Goal: Information Seeking & Learning: Learn about a topic

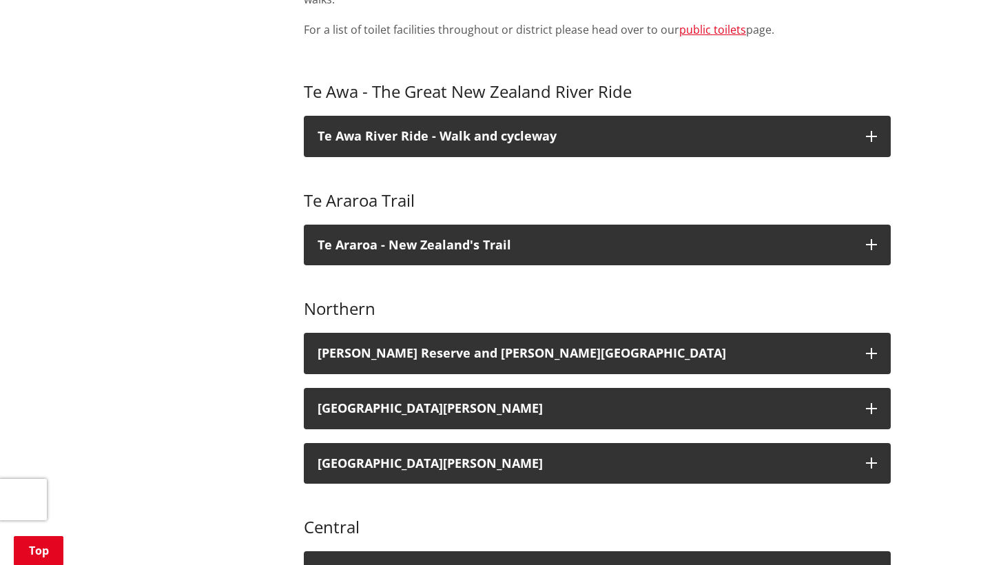
scroll to position [592, 0]
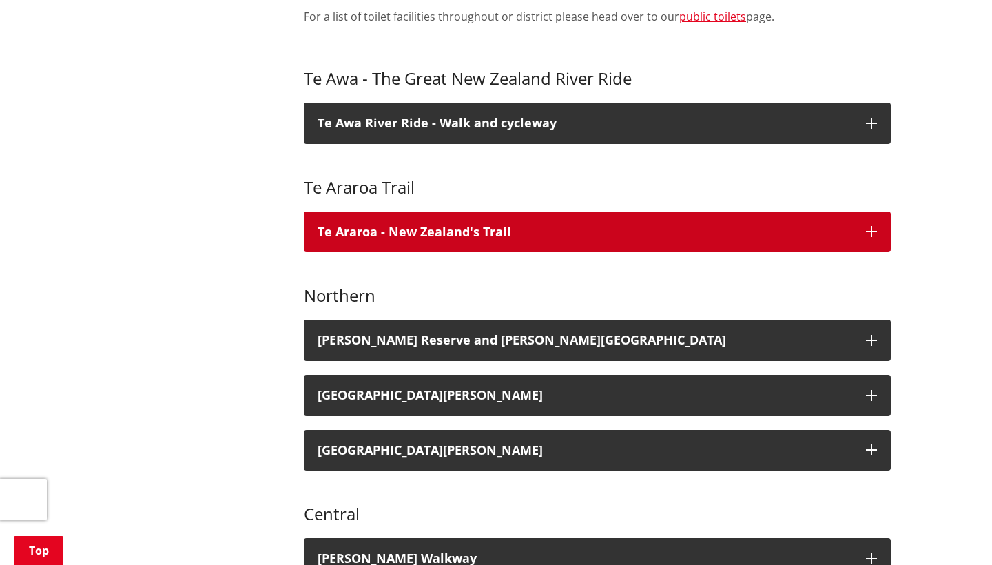
click at [870, 226] on icon "button" at bounding box center [871, 231] width 11 height 11
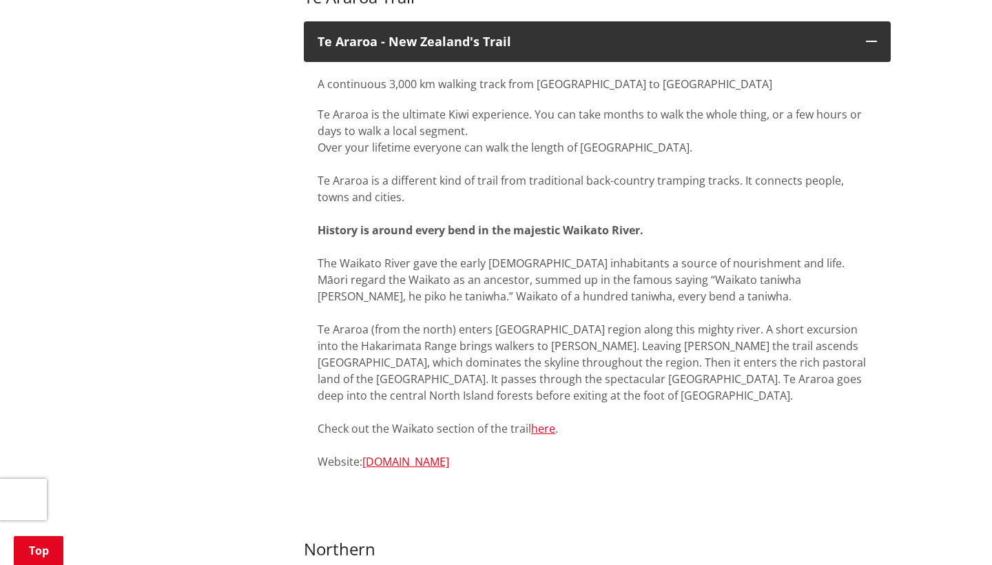
scroll to position [787, 0]
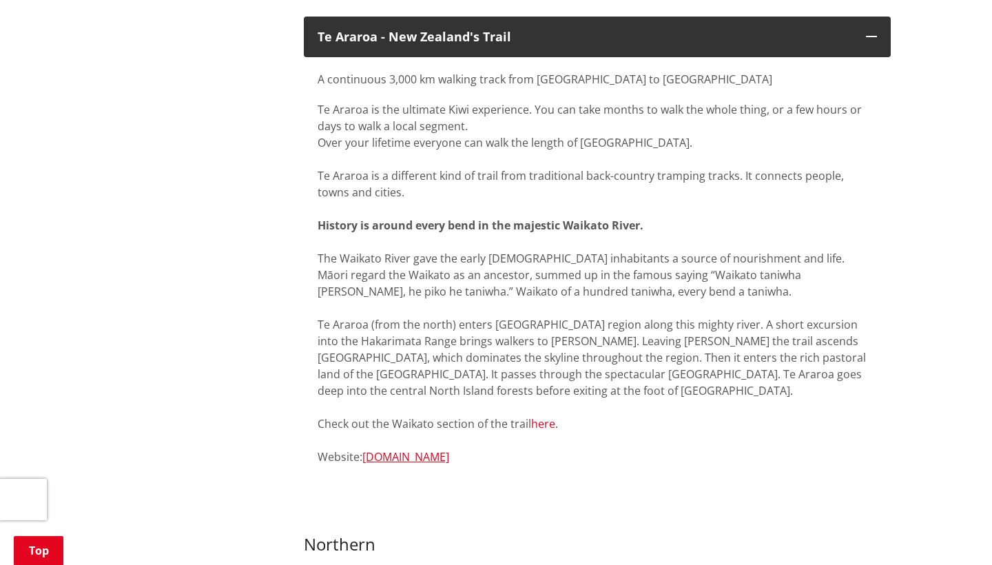
click at [547, 416] on link "here" at bounding box center [543, 423] width 24 height 15
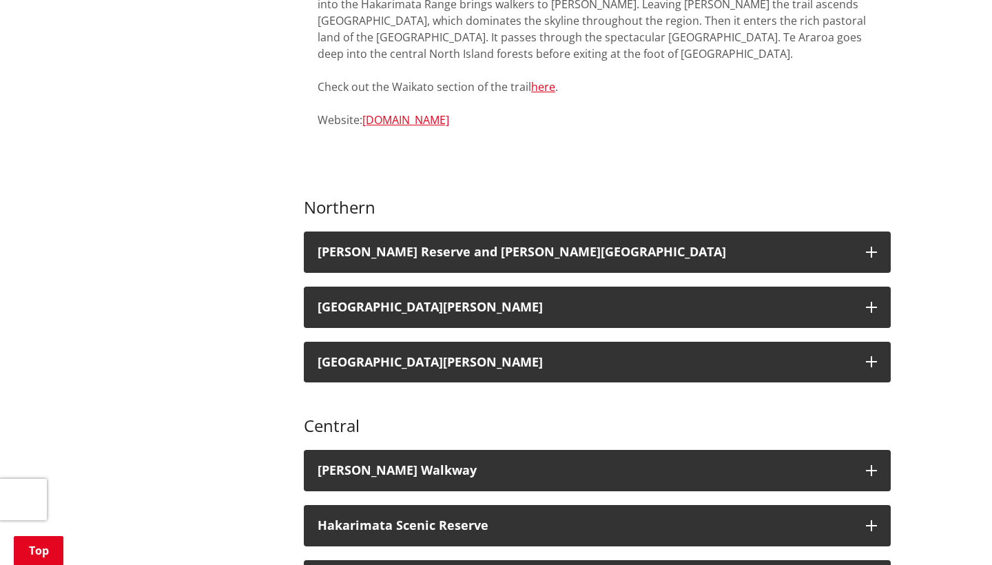
scroll to position [1129, 0]
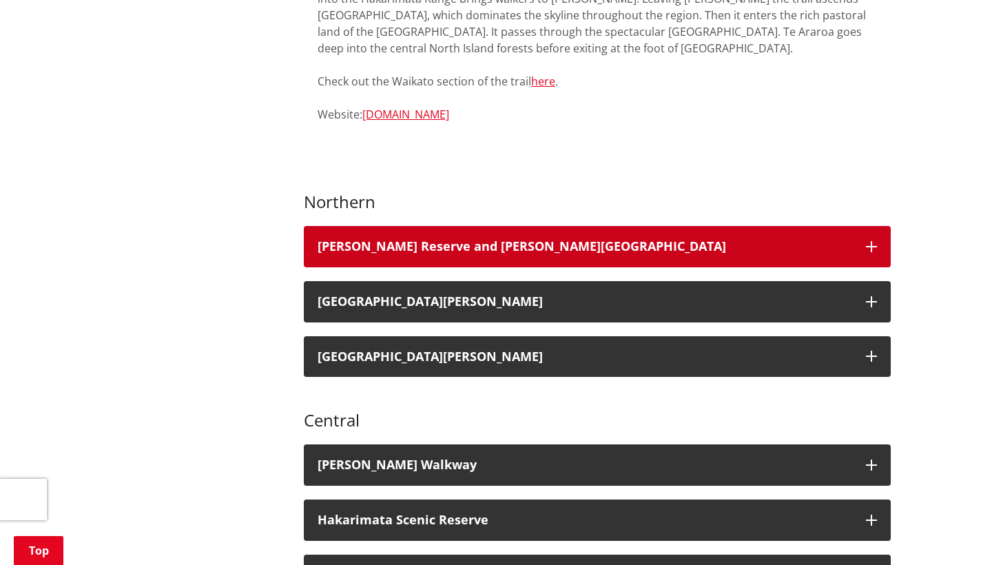
click at [866, 241] on icon "button" at bounding box center [871, 246] width 11 height 11
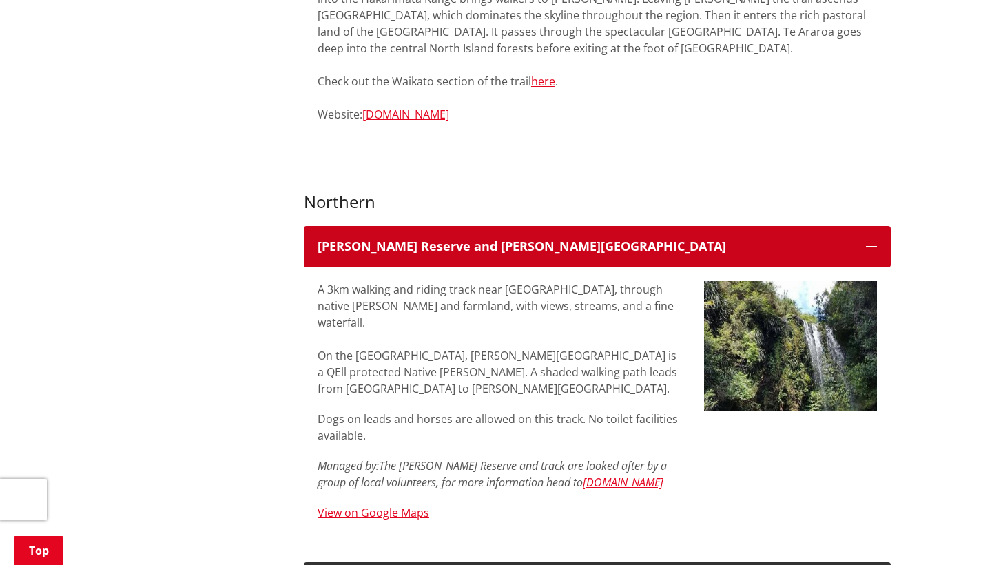
click at [868, 226] on button "[PERSON_NAME] Reserve and [PERSON_NAME][GEOGRAPHIC_DATA]" at bounding box center [597, 246] width 587 height 41
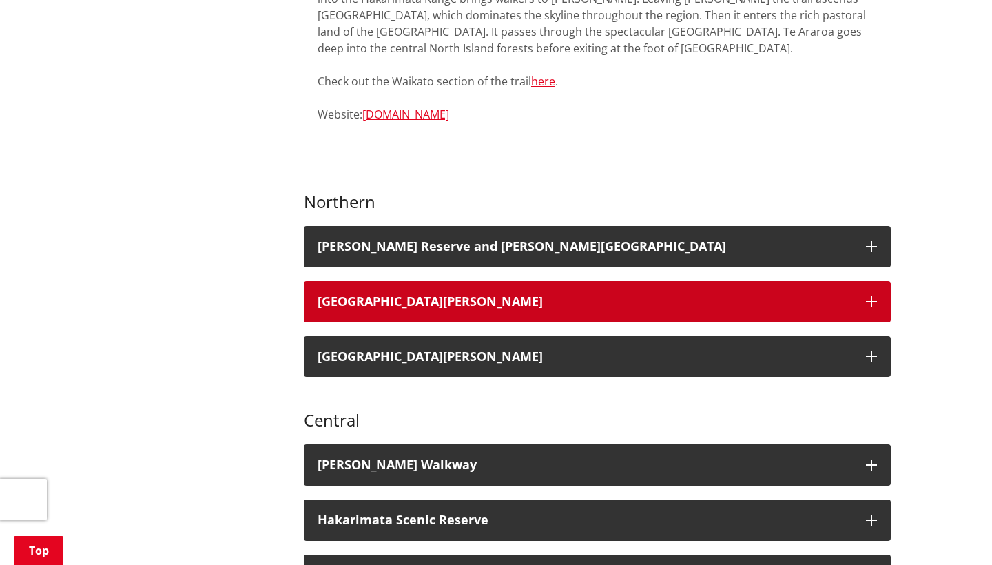
click at [870, 296] on icon "button" at bounding box center [871, 301] width 11 height 11
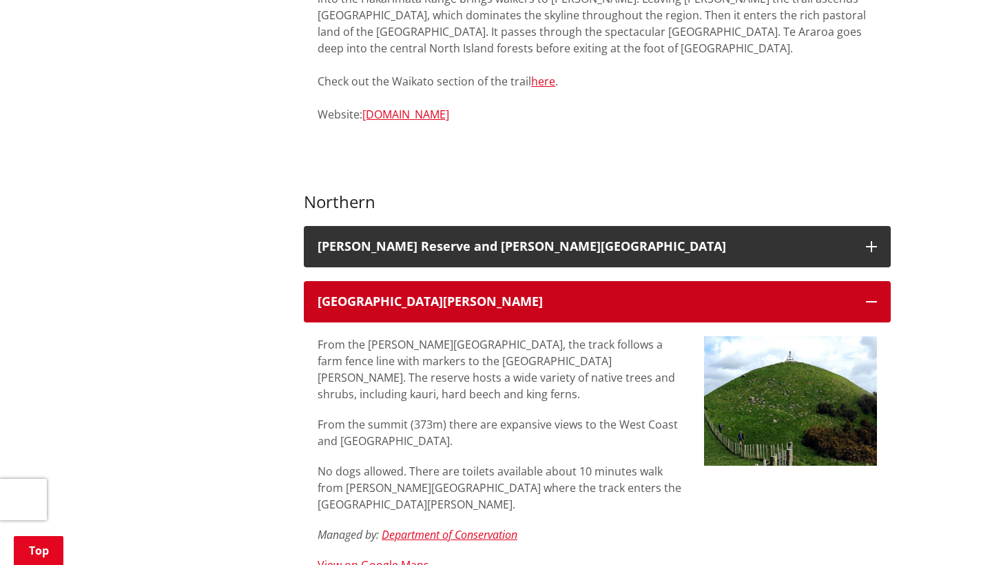
click at [874, 296] on icon "button" at bounding box center [871, 301] width 11 height 11
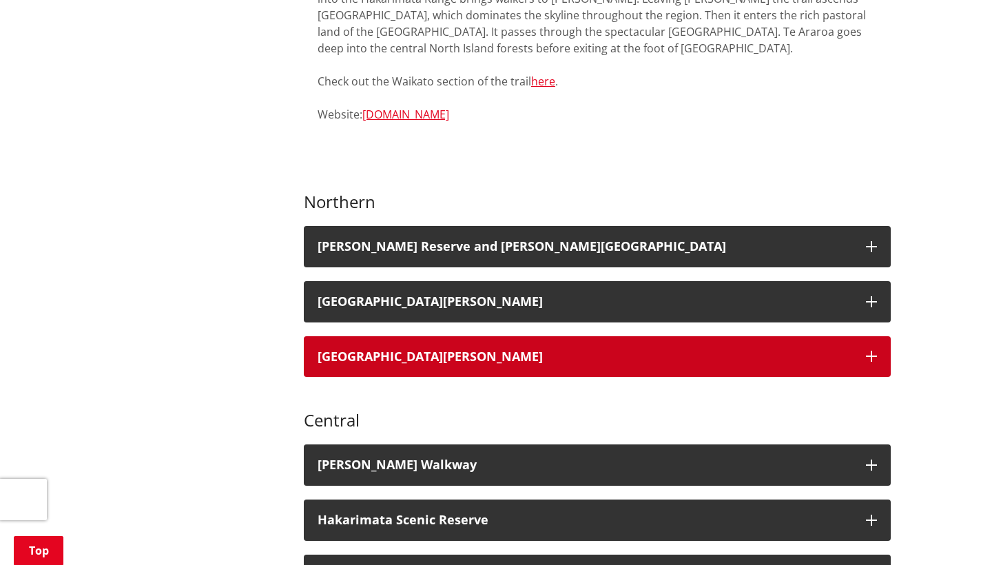
click at [870, 351] on icon "button" at bounding box center [871, 356] width 11 height 11
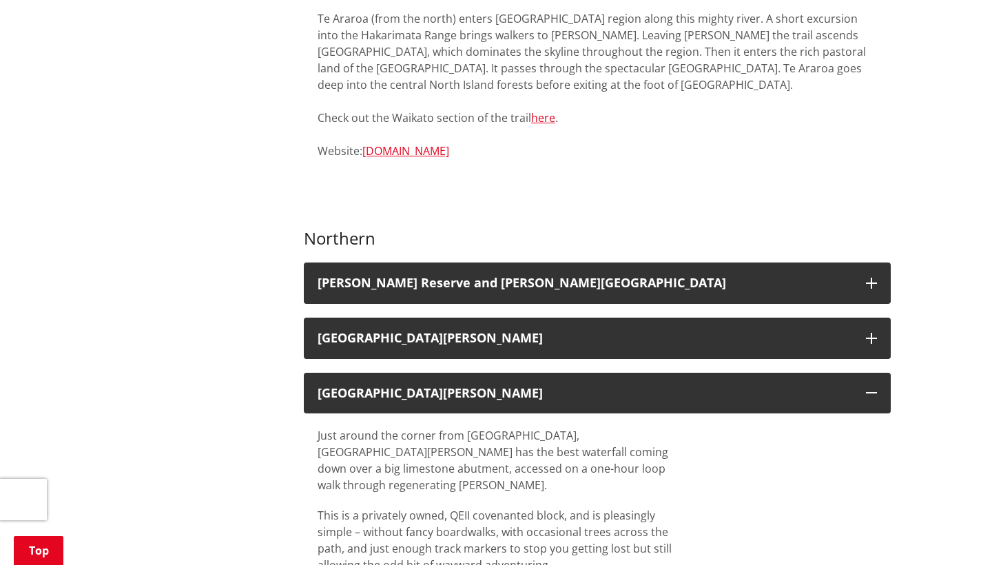
scroll to position [1094, 0]
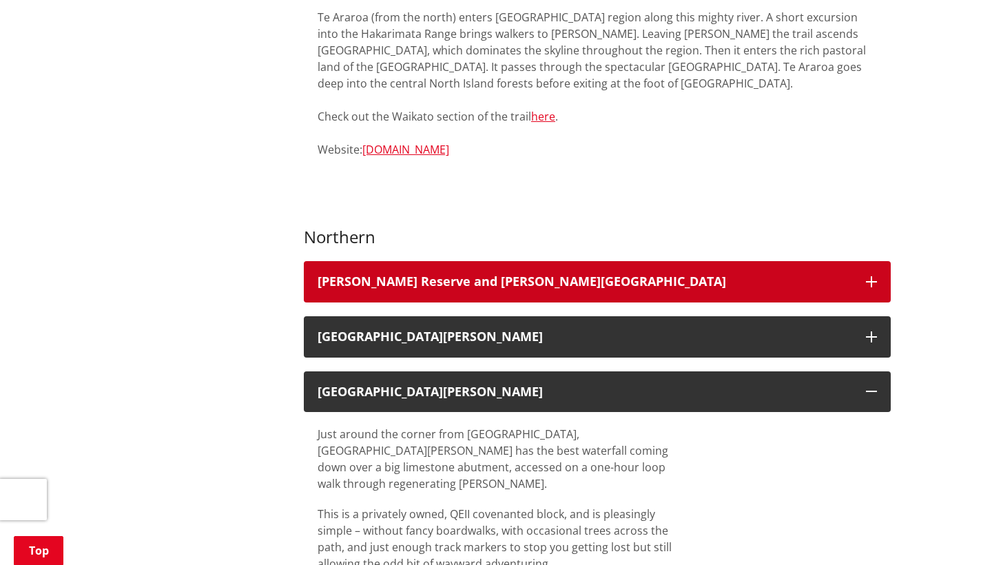
click at [868, 276] on icon "button" at bounding box center [871, 281] width 11 height 11
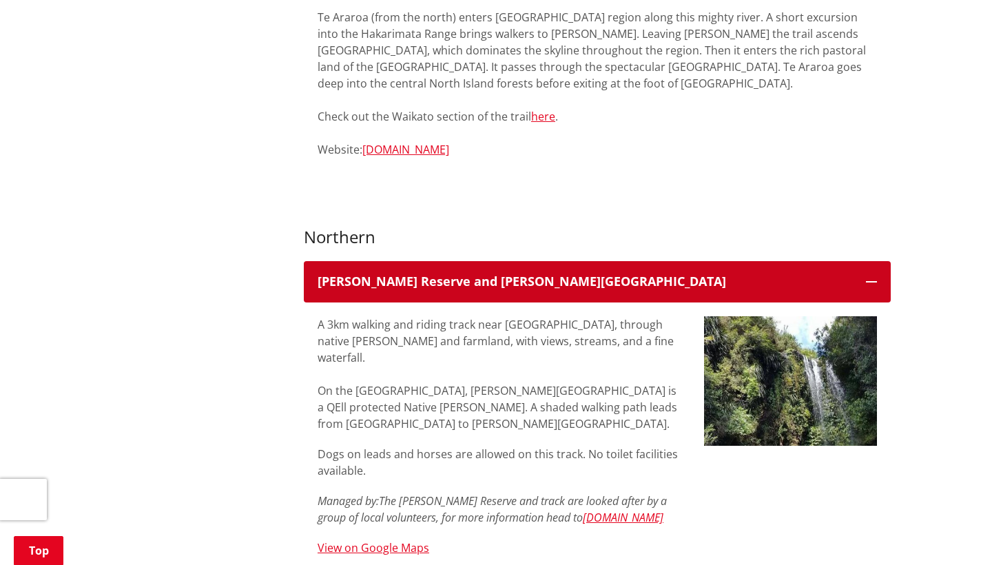
click at [868, 276] on icon "button" at bounding box center [871, 281] width 11 height 11
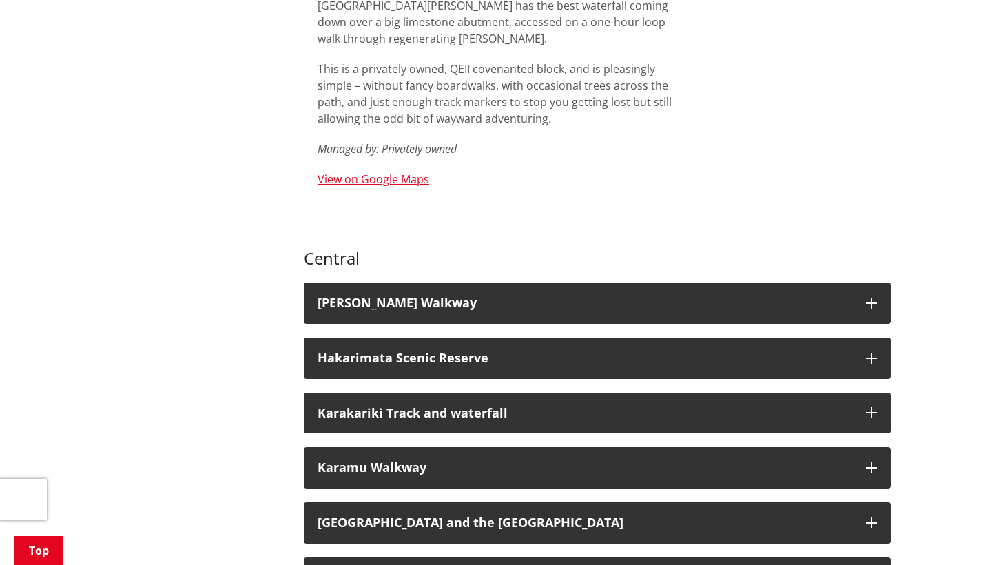
scroll to position [1540, 0]
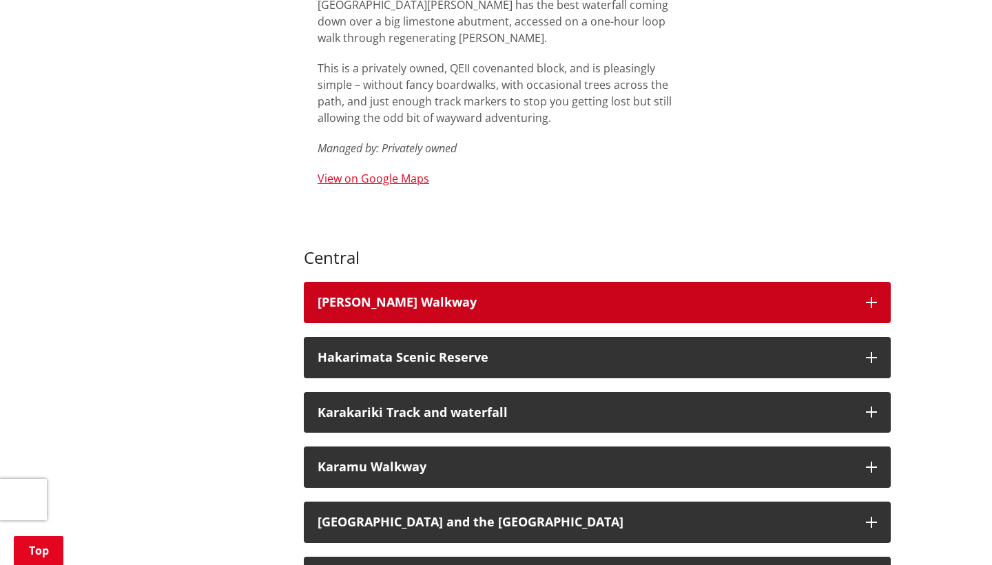
click at [877, 282] on button "[PERSON_NAME] Walkway" at bounding box center [597, 302] width 587 height 41
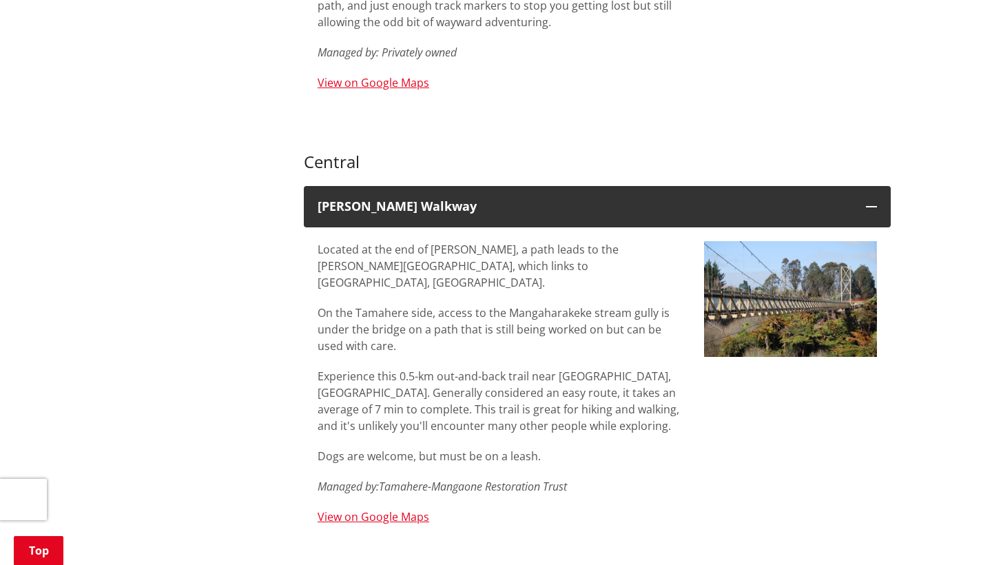
scroll to position [1637, 0]
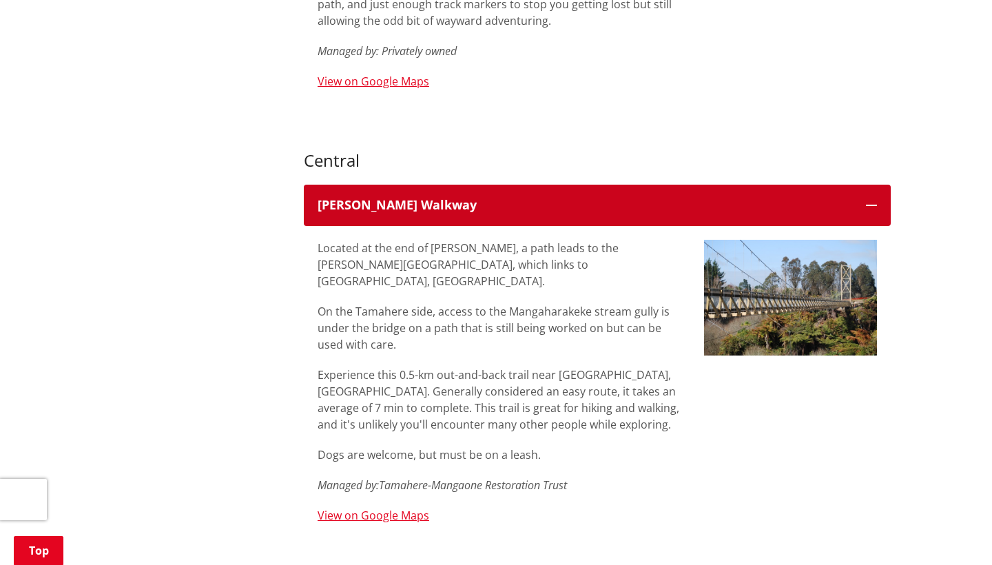
click at [874, 200] on icon "button" at bounding box center [871, 205] width 11 height 11
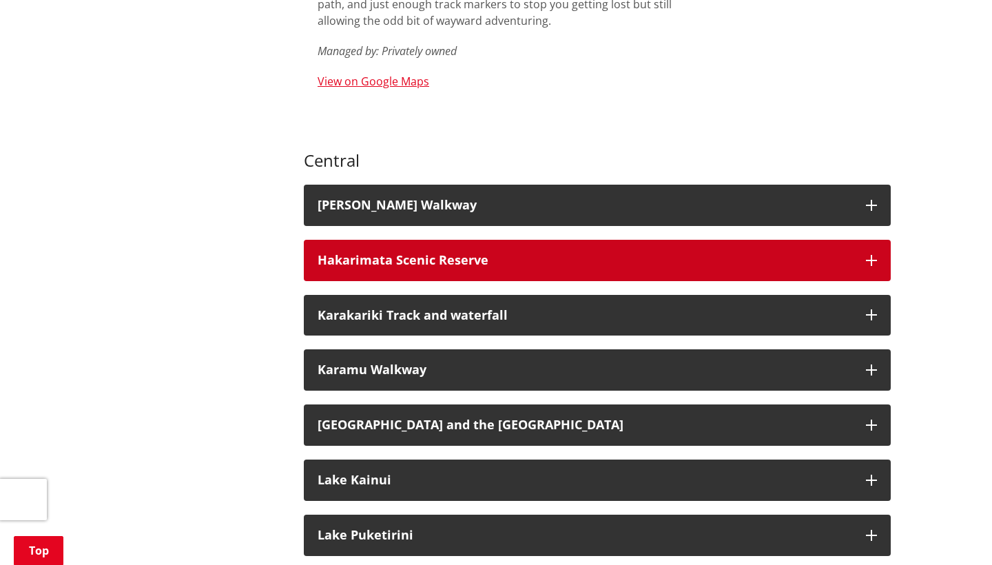
click at [876, 255] on icon "button" at bounding box center [871, 260] width 11 height 11
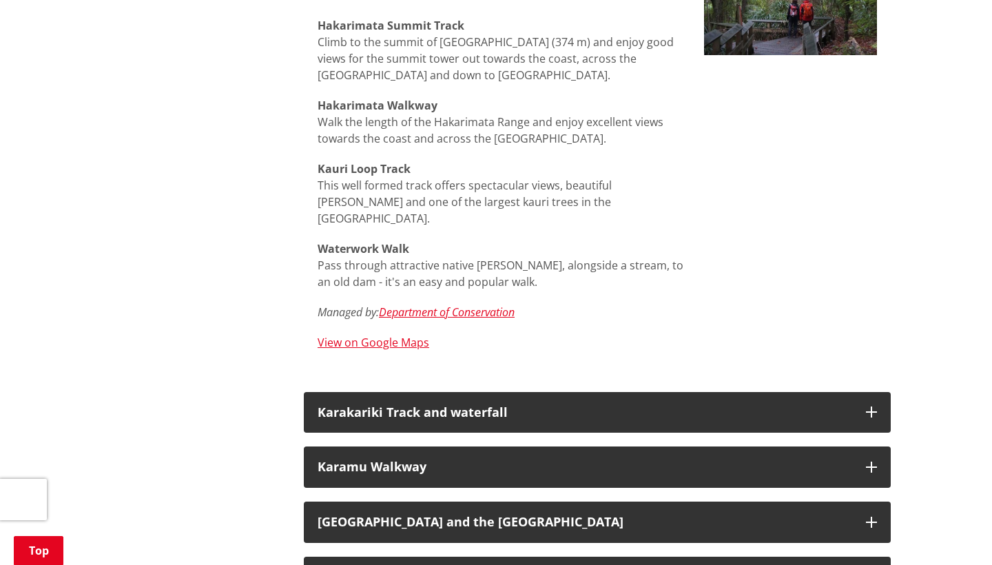
scroll to position [2140, 0]
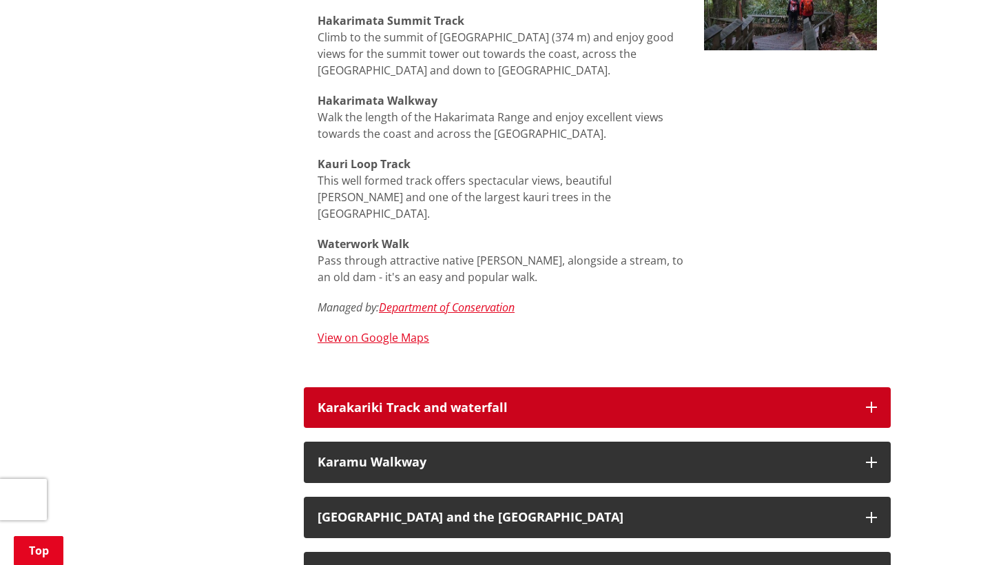
click at [872, 402] on icon "button" at bounding box center [871, 407] width 11 height 11
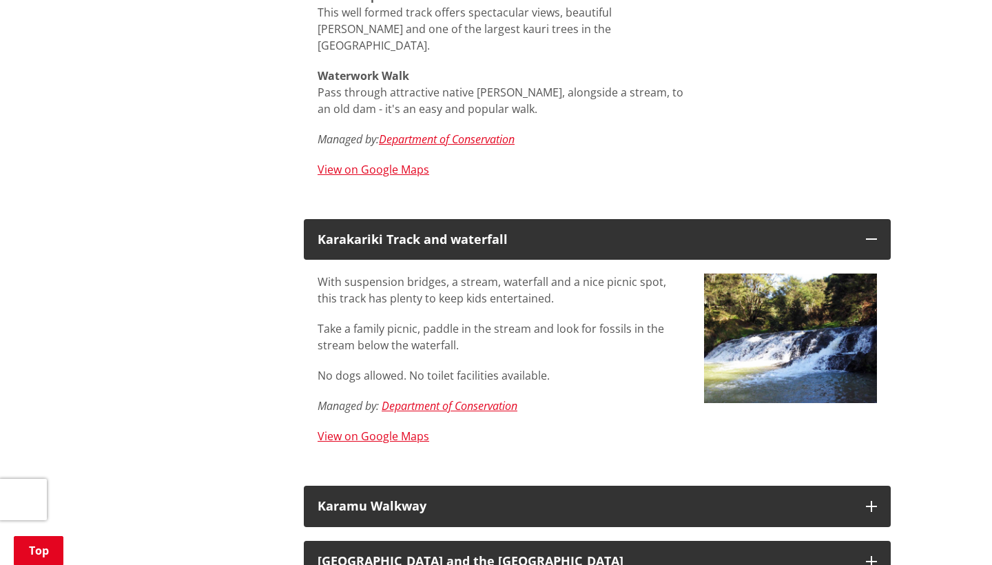
scroll to position [2309, 0]
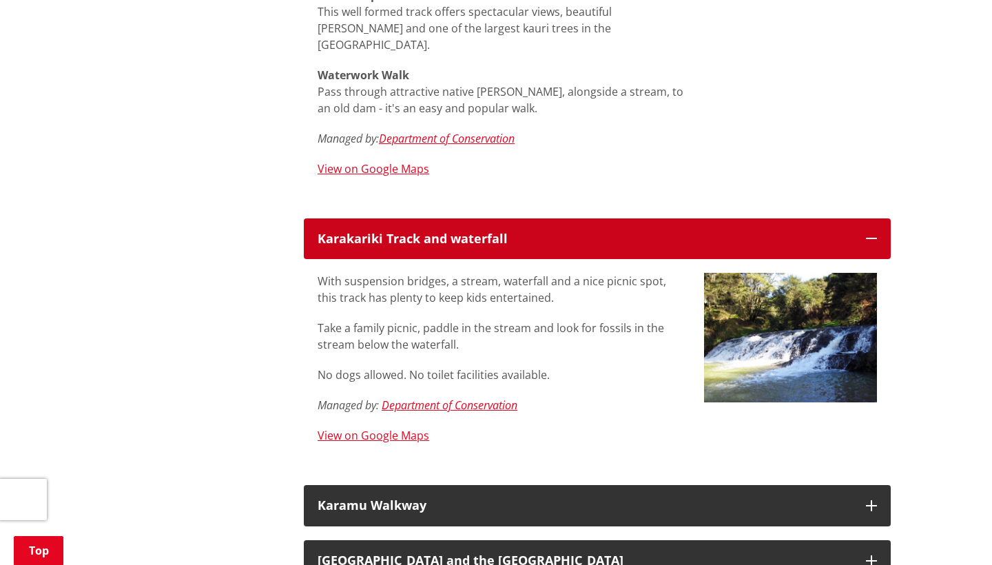
click at [879, 218] on button "Karakariki Track and waterfall" at bounding box center [597, 238] width 587 height 41
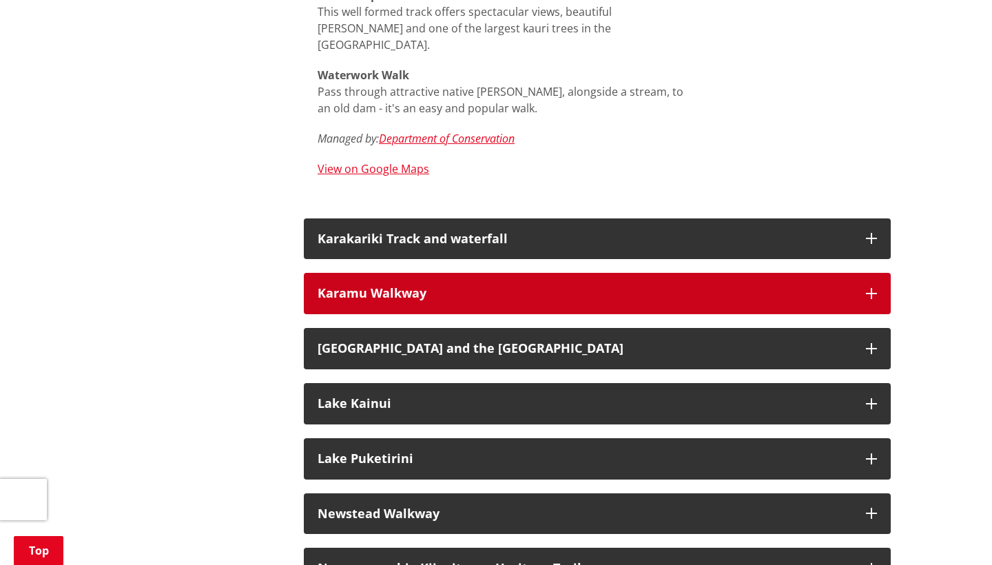
click at [879, 273] on button "Karamu Walkway" at bounding box center [597, 293] width 587 height 41
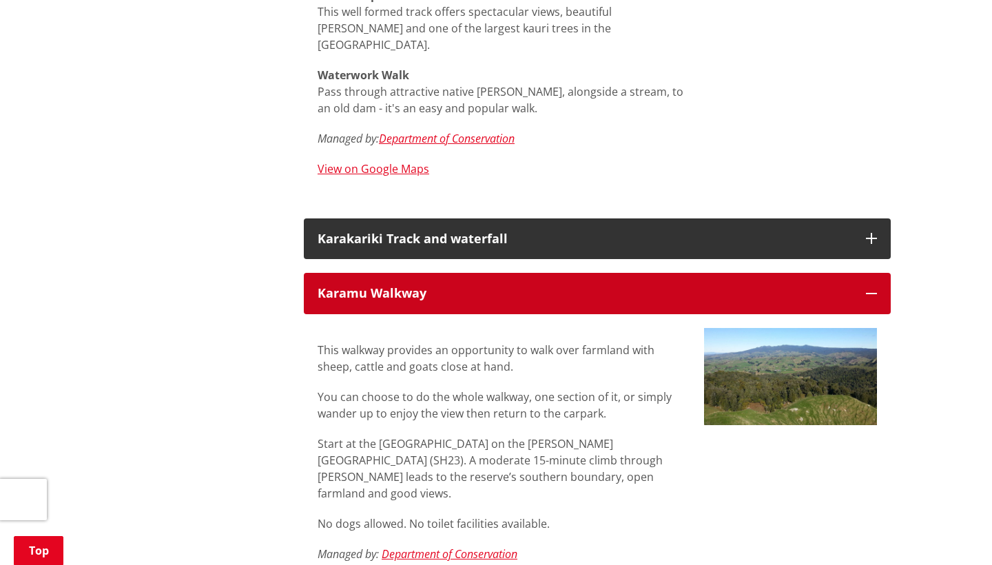
click at [879, 273] on button "Karamu Walkway" at bounding box center [597, 293] width 587 height 41
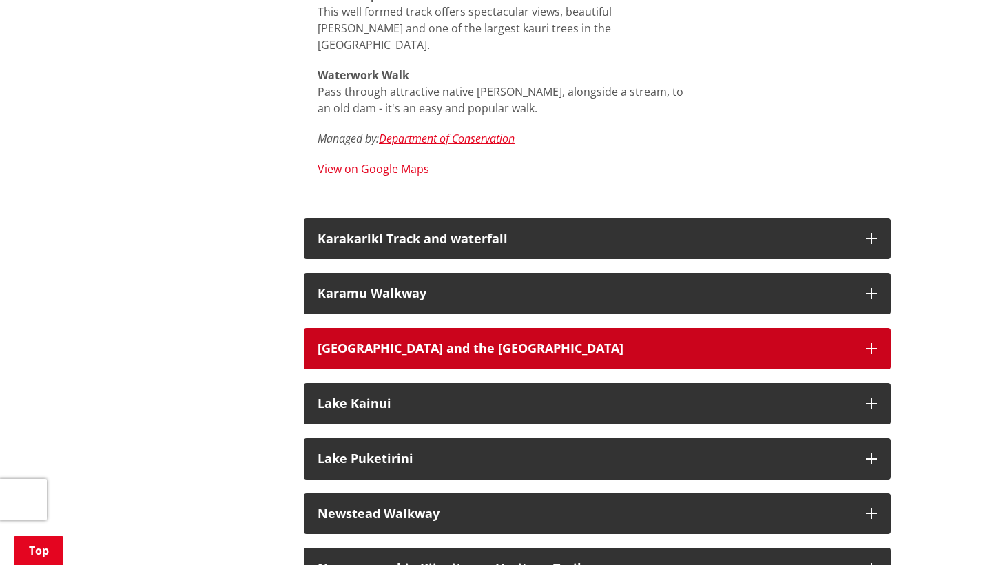
click at [863, 328] on button "[GEOGRAPHIC_DATA] and the [GEOGRAPHIC_DATA]" at bounding box center [597, 348] width 587 height 41
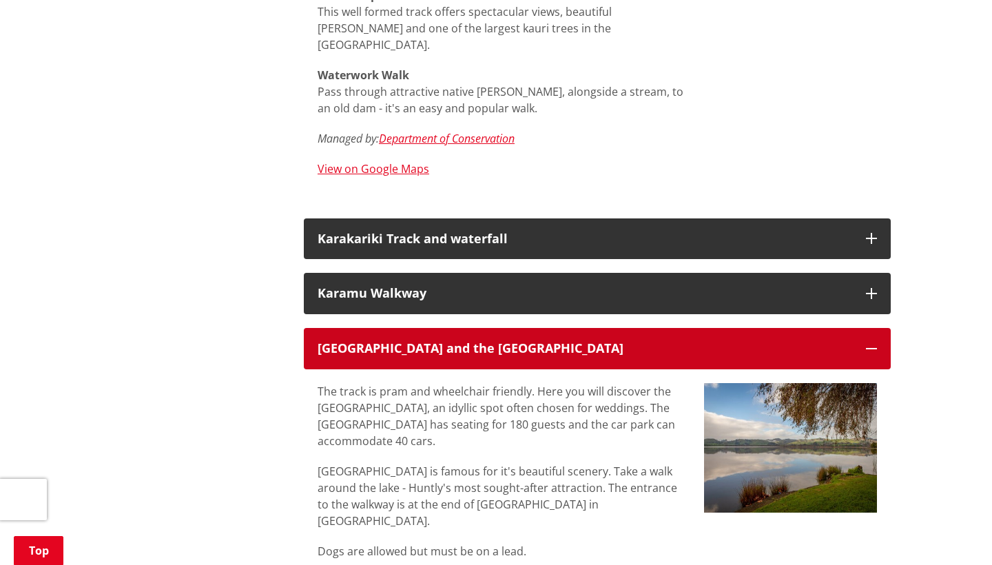
click at [865, 328] on button "[GEOGRAPHIC_DATA] and the [GEOGRAPHIC_DATA]" at bounding box center [597, 348] width 587 height 41
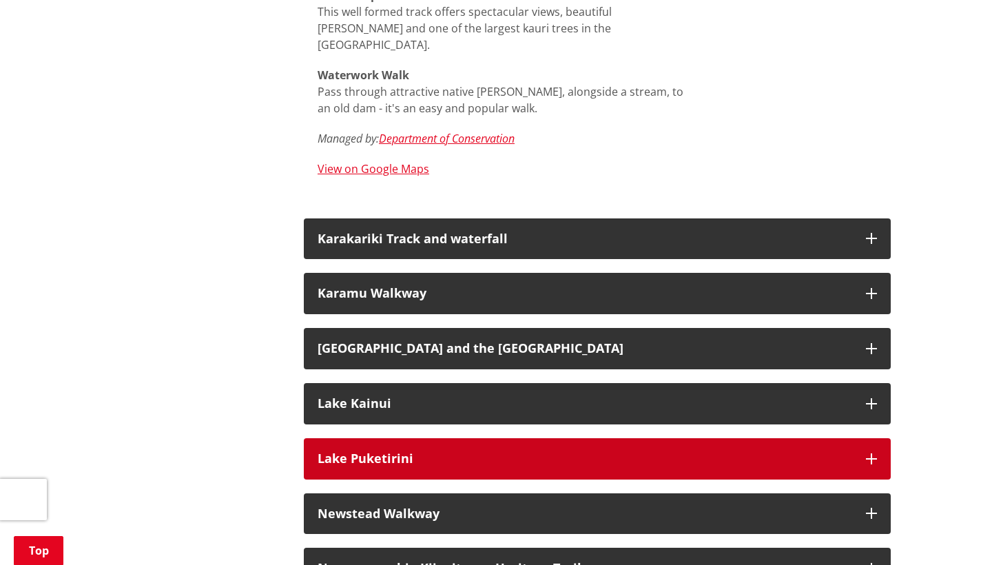
click at [868, 453] on icon "button" at bounding box center [871, 458] width 11 height 11
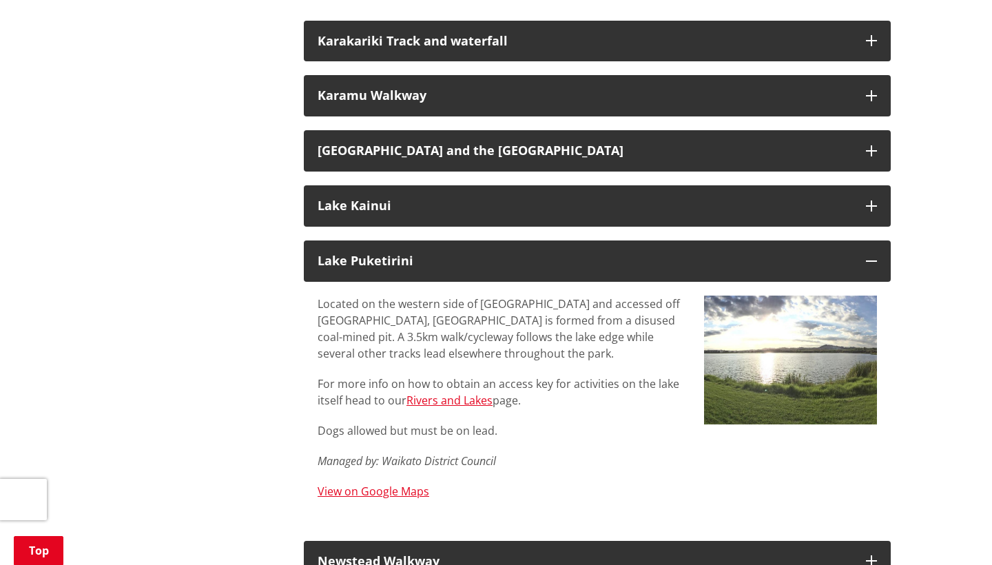
scroll to position [2507, 0]
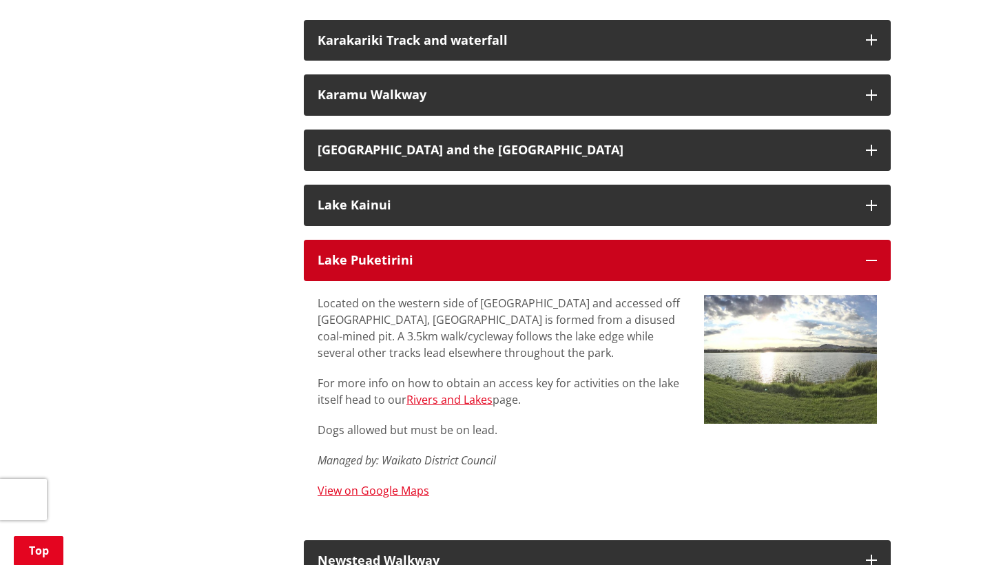
click at [879, 240] on button "Lake Puketirini" at bounding box center [597, 260] width 587 height 41
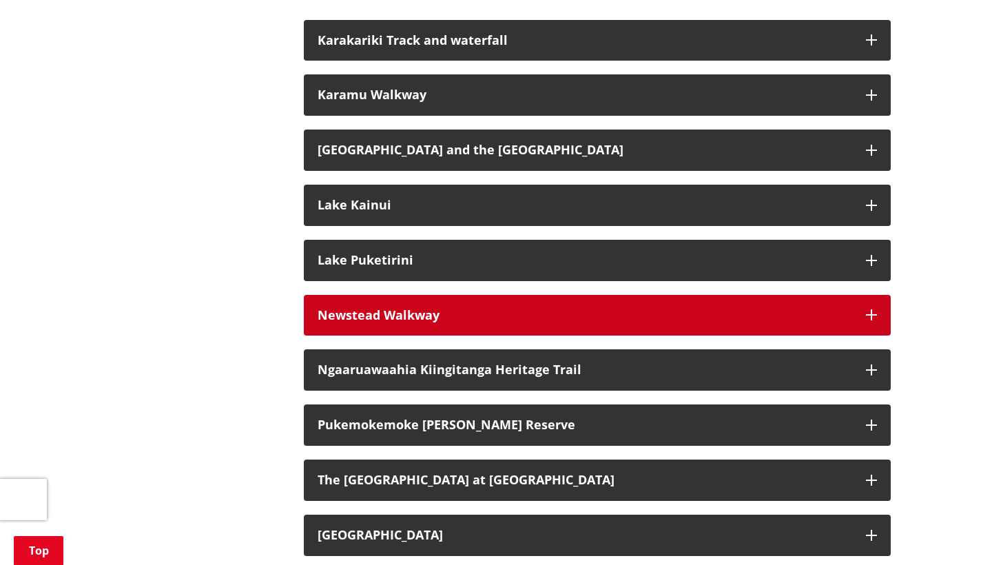
click at [870, 309] on icon "button" at bounding box center [871, 314] width 11 height 11
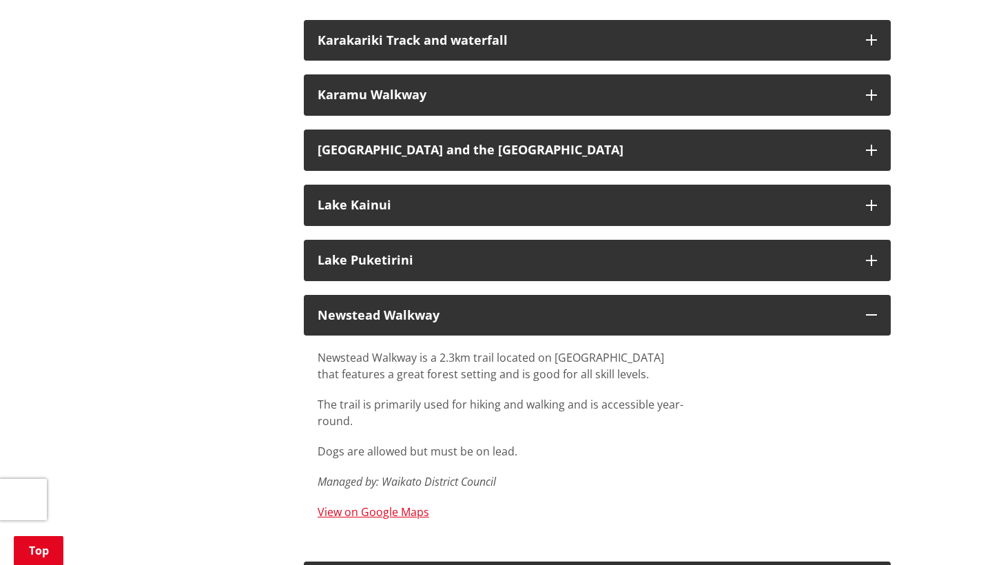
scroll to position [2508, 0]
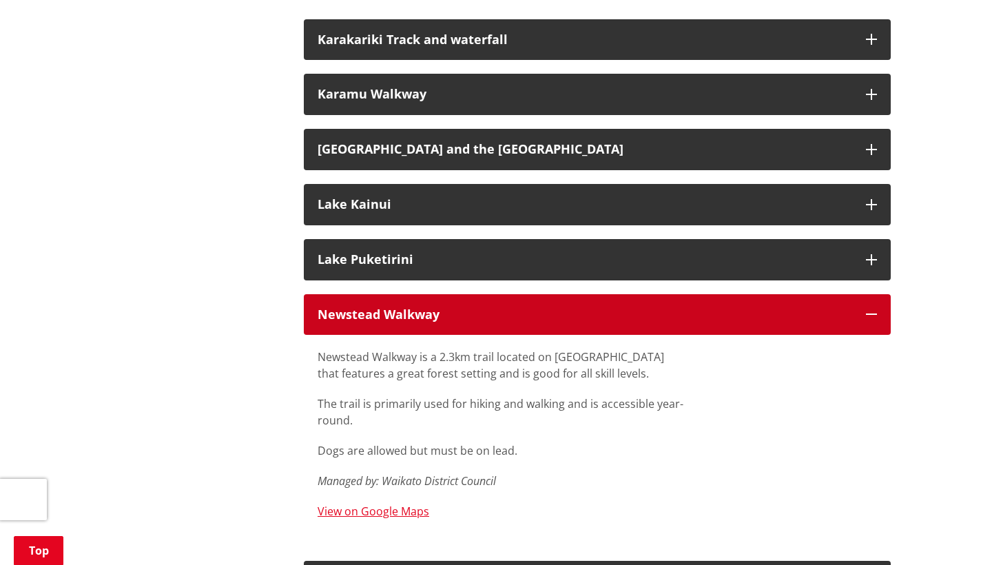
click at [874, 309] on icon "button" at bounding box center [871, 314] width 11 height 11
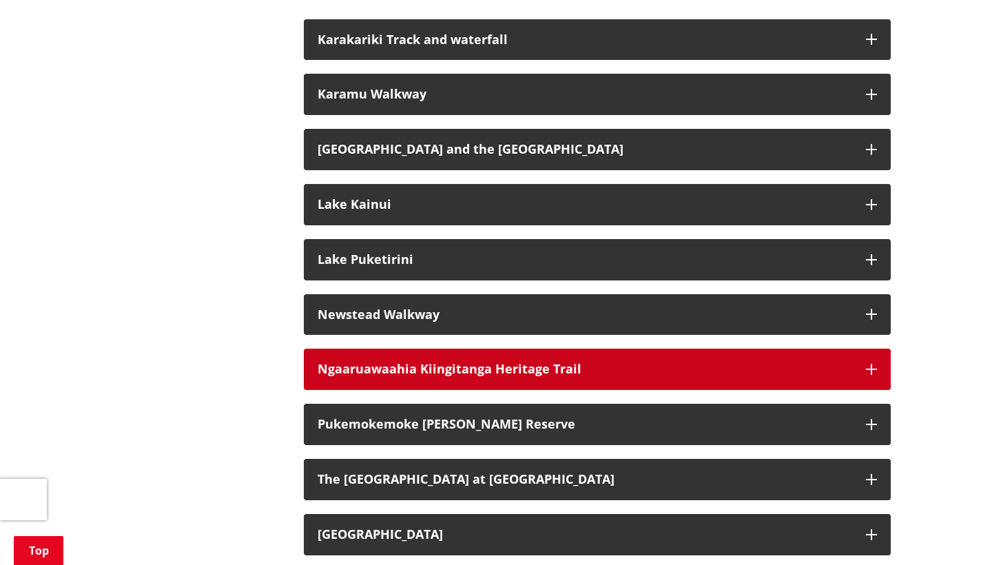
click at [872, 364] on icon "button" at bounding box center [871, 369] width 11 height 11
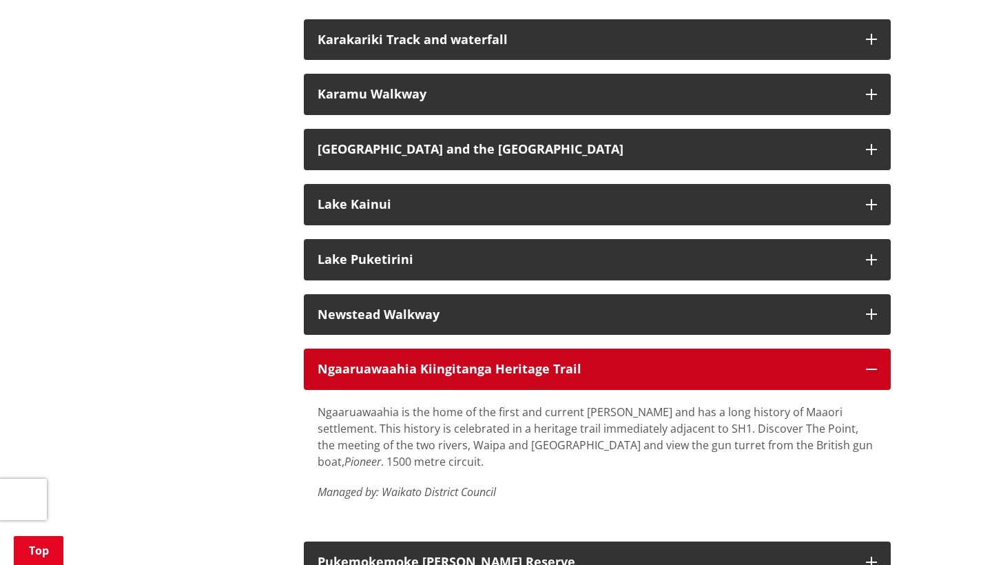
click at [872, 364] on icon "button" at bounding box center [871, 369] width 11 height 11
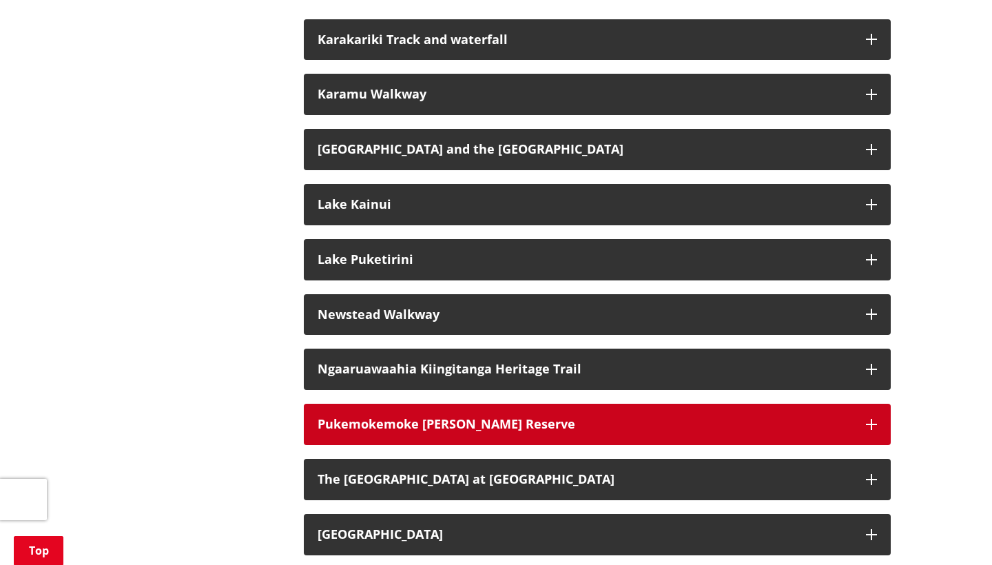
click at [868, 419] on icon "button" at bounding box center [871, 424] width 11 height 11
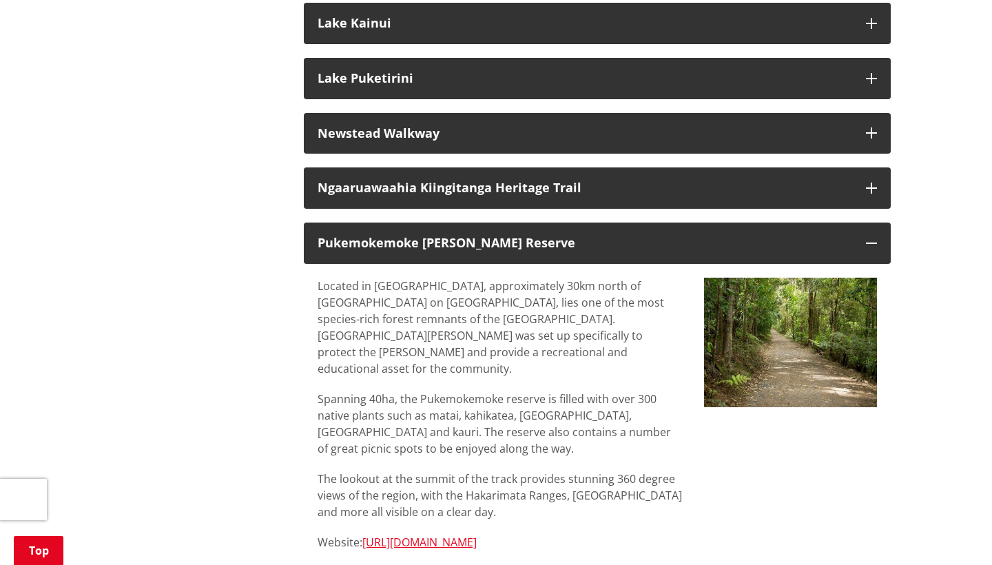
scroll to position [2693, 0]
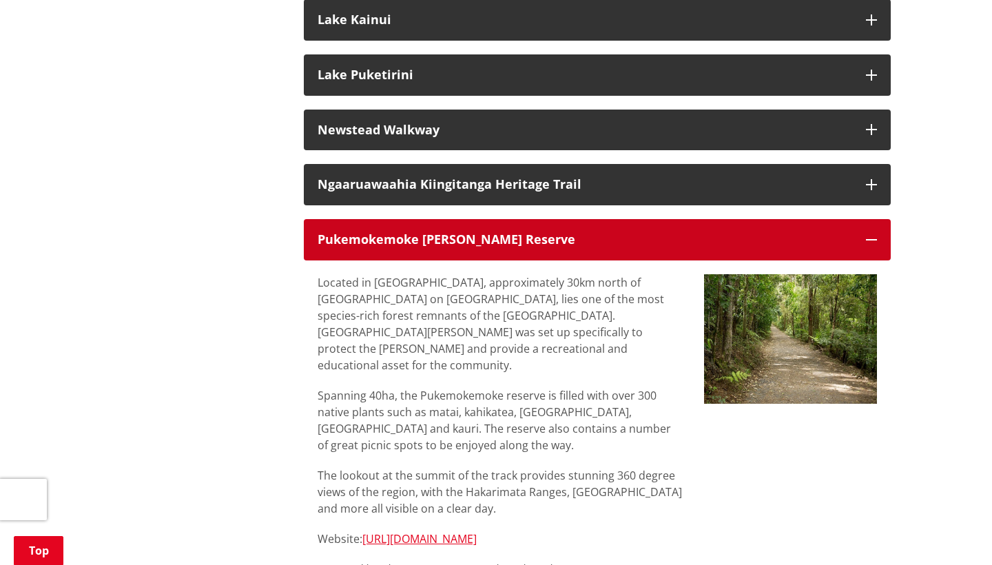
click at [866, 219] on button "Pukemokemoke [PERSON_NAME] Reserve" at bounding box center [597, 239] width 587 height 41
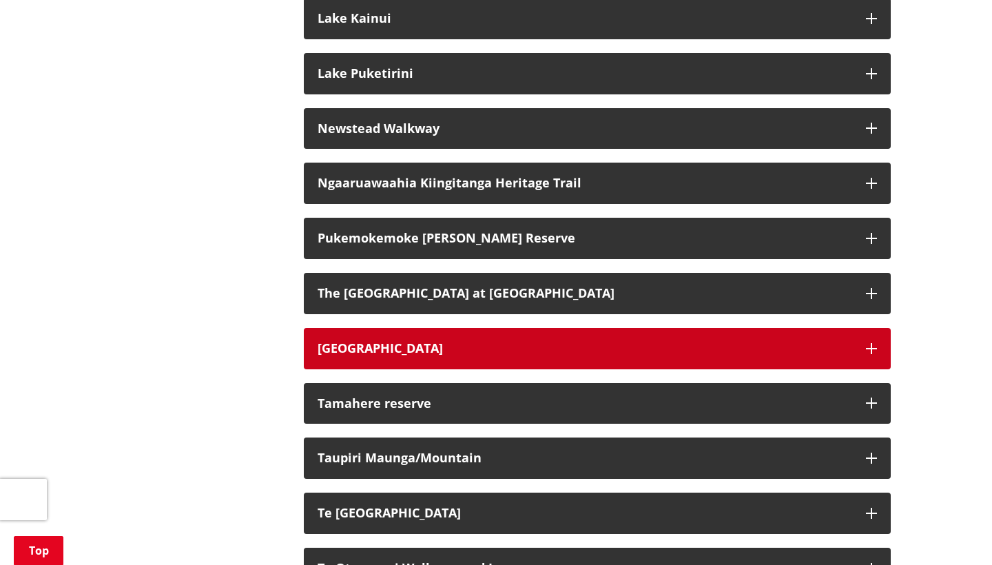
scroll to position [2700, 0]
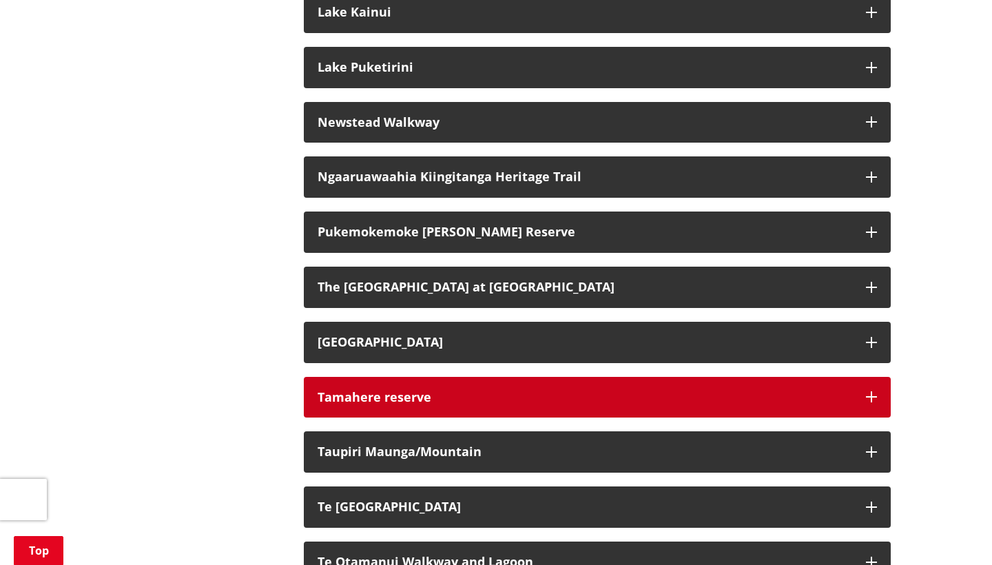
click at [874, 391] on icon "button" at bounding box center [871, 396] width 11 height 11
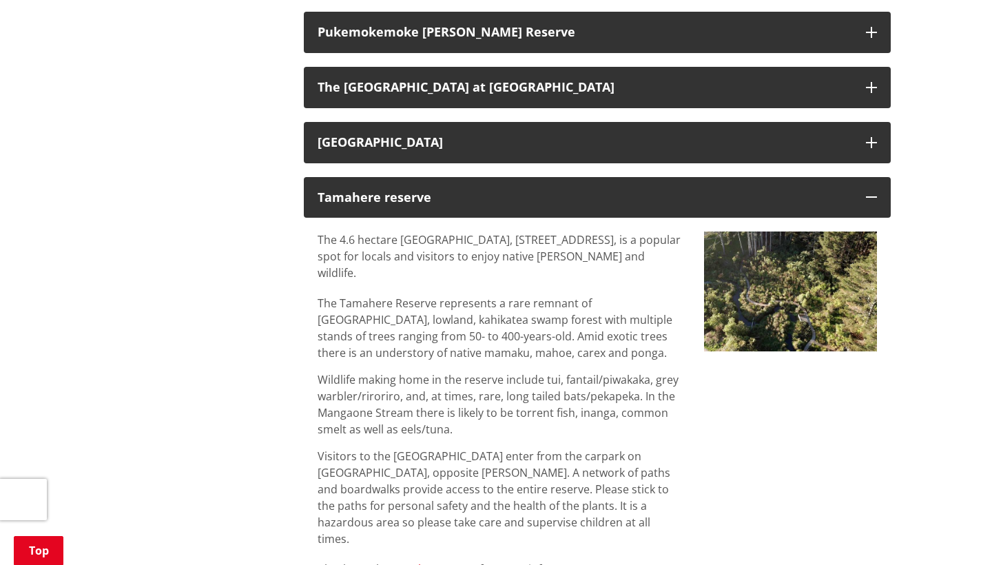
scroll to position [2900, 0]
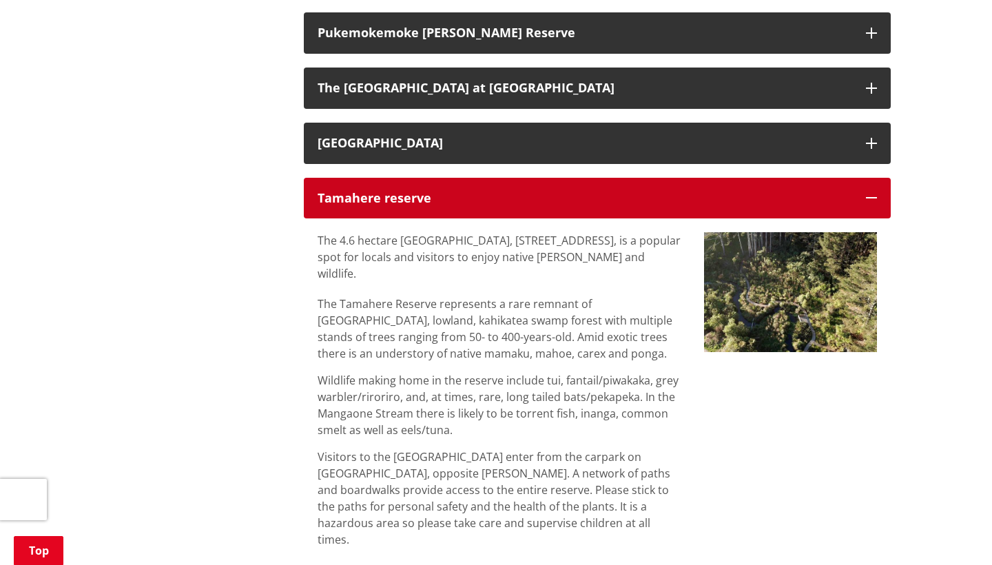
click at [864, 178] on button "Tamahere reserve" at bounding box center [597, 198] width 587 height 41
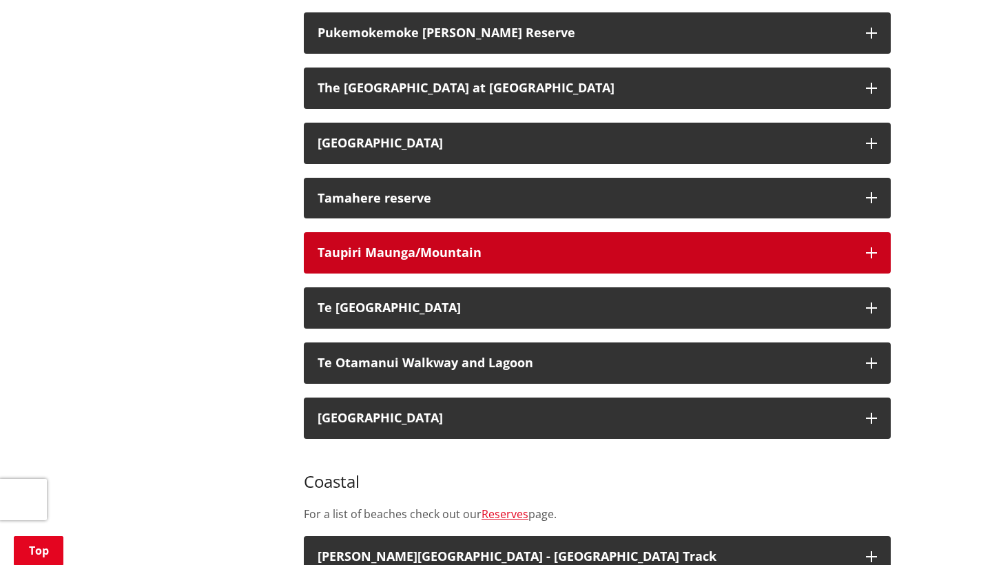
click at [870, 247] on icon "button" at bounding box center [871, 252] width 11 height 11
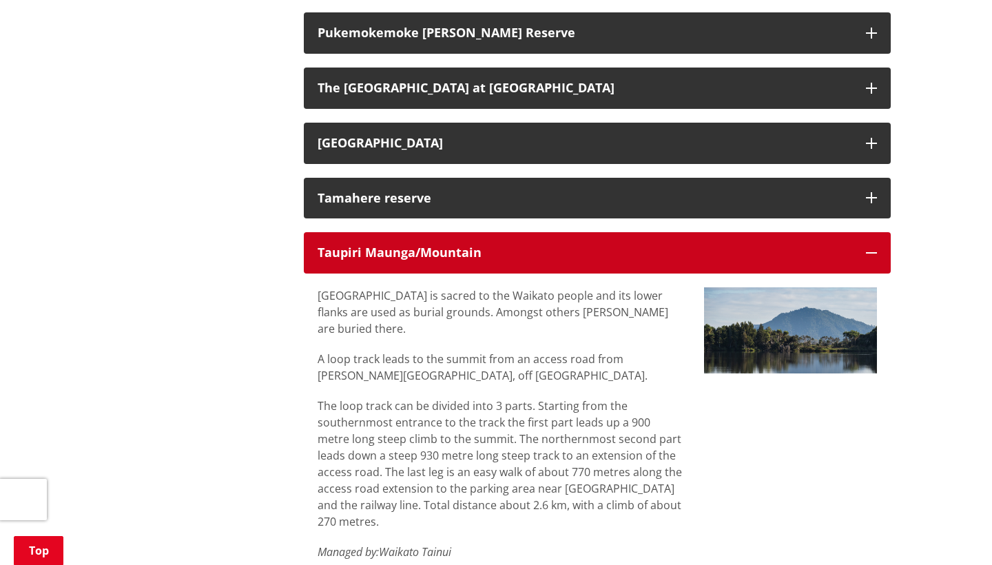
click at [874, 247] on icon "button" at bounding box center [871, 252] width 11 height 11
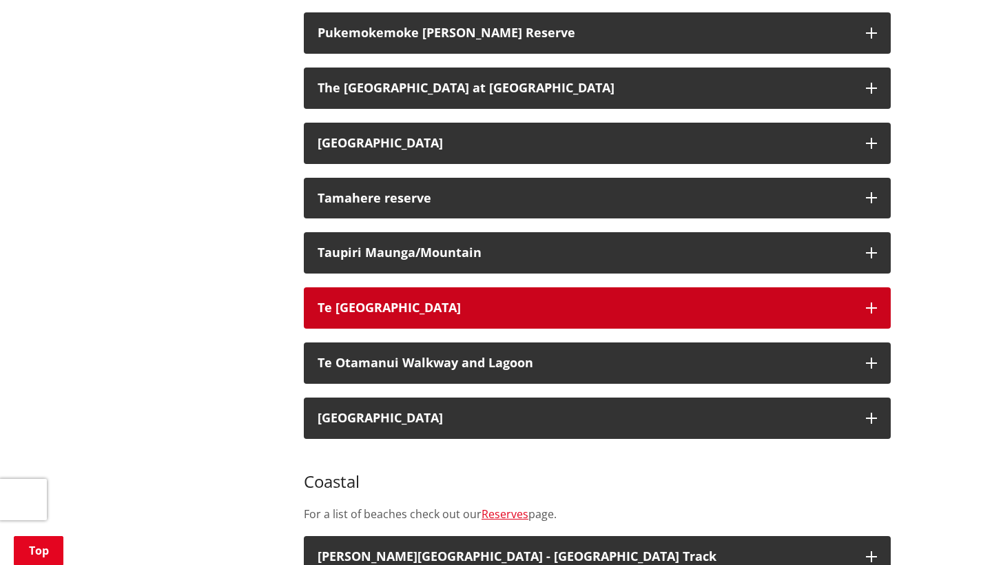
click at [876, 302] on icon "button" at bounding box center [871, 307] width 11 height 11
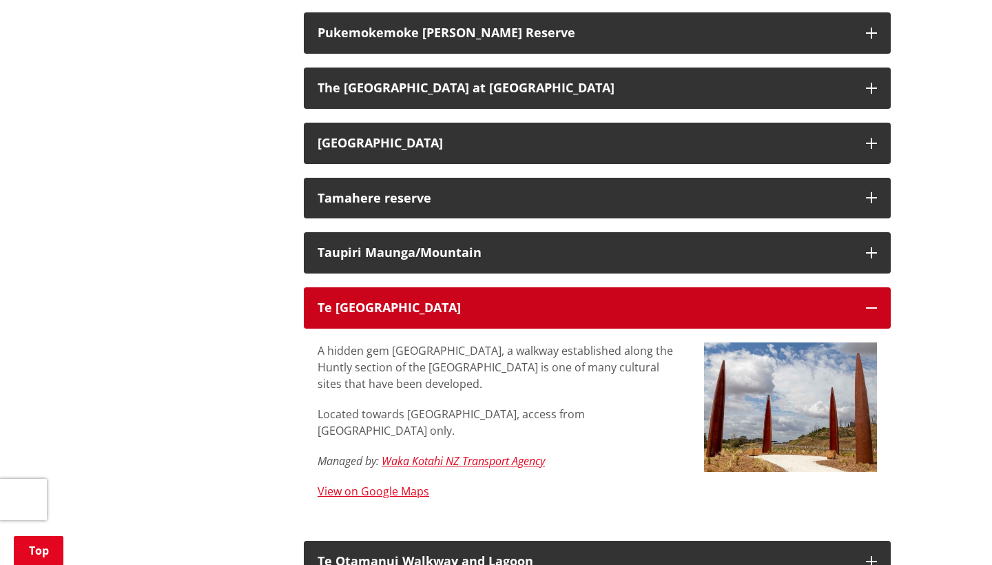
click at [871, 287] on button "Te [GEOGRAPHIC_DATA]" at bounding box center [597, 307] width 587 height 41
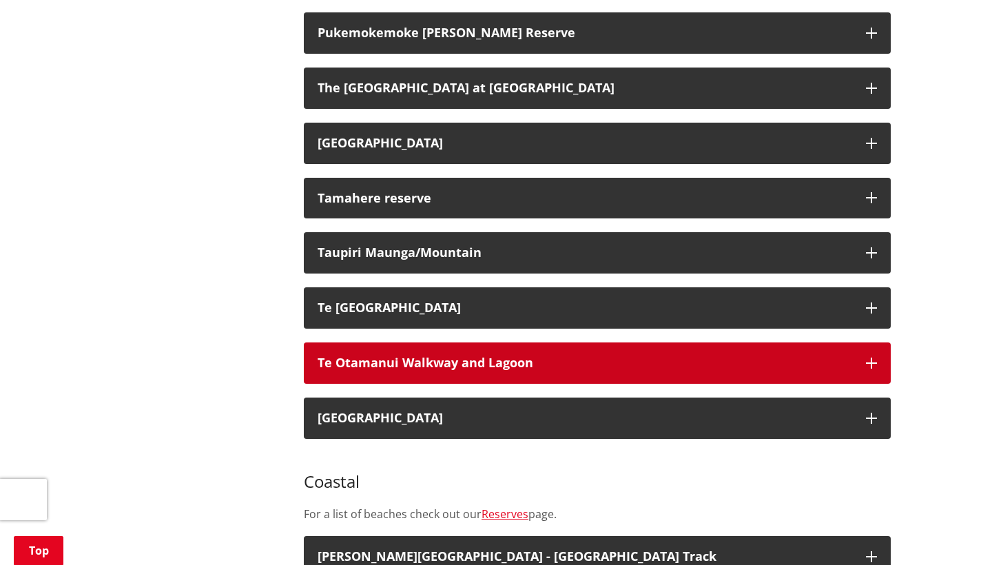
click at [866, 358] on icon "button" at bounding box center [871, 363] width 11 height 11
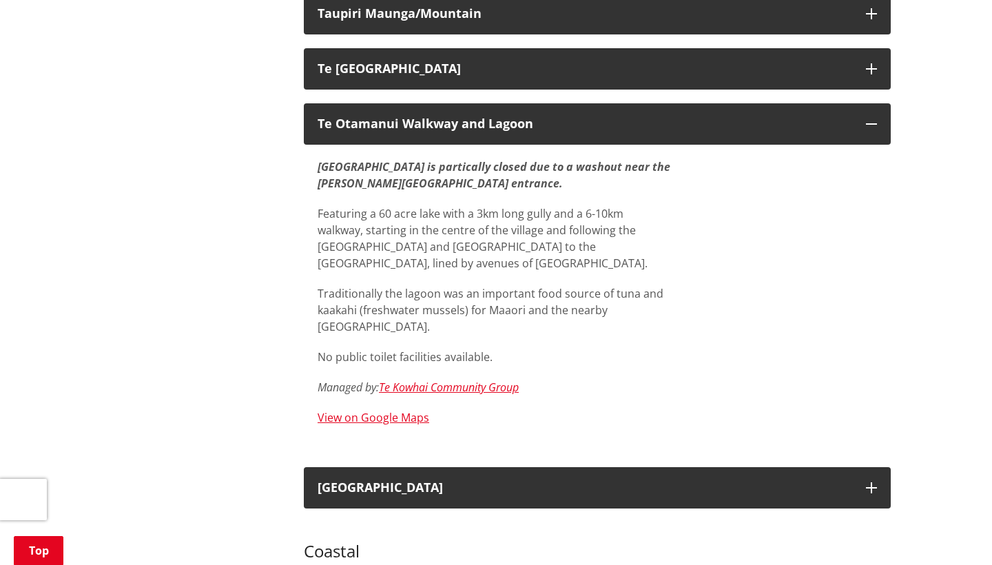
scroll to position [3139, 0]
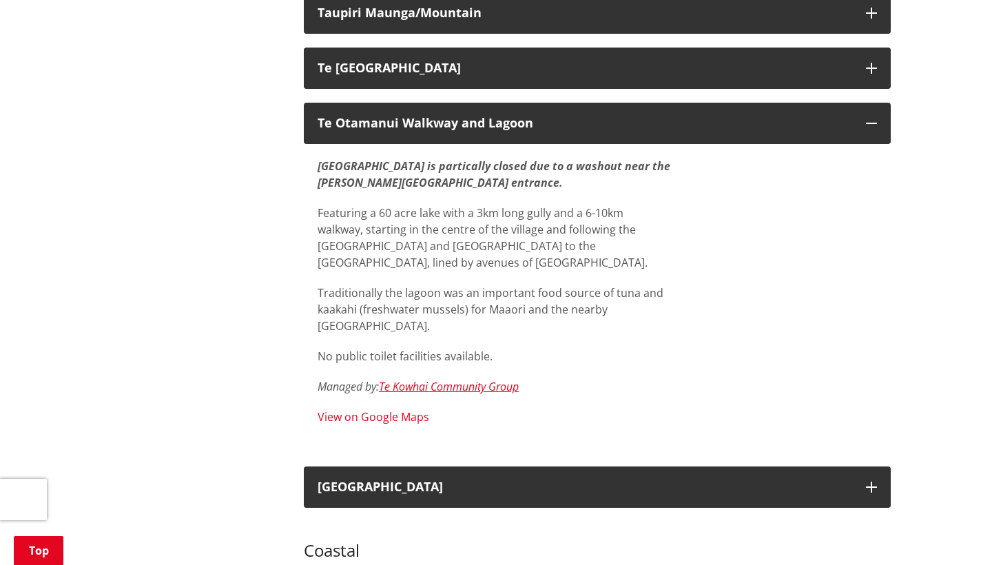
click at [419, 409] on link "View on Google Maps" at bounding box center [374, 416] width 112 height 15
click at [471, 379] on em "Te Kowhai Community Group" at bounding box center [449, 386] width 140 height 15
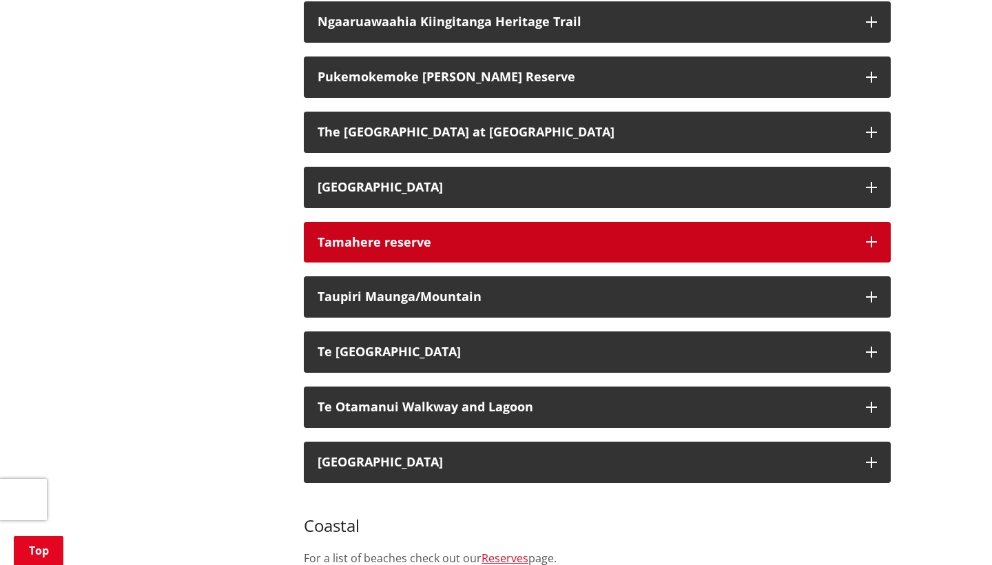
scroll to position [1570, 0]
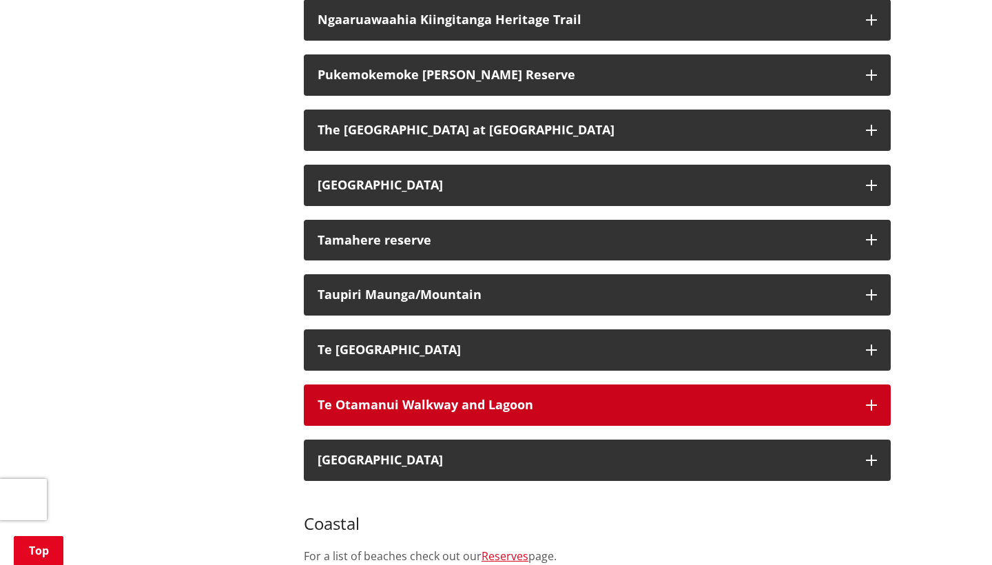
click at [873, 400] on icon "button" at bounding box center [871, 405] width 11 height 11
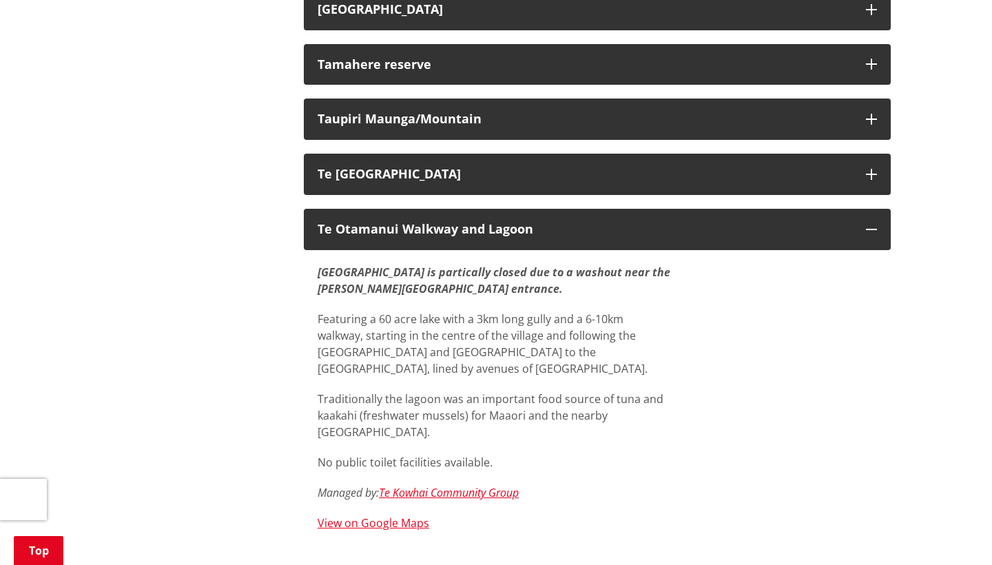
scroll to position [1747, 0]
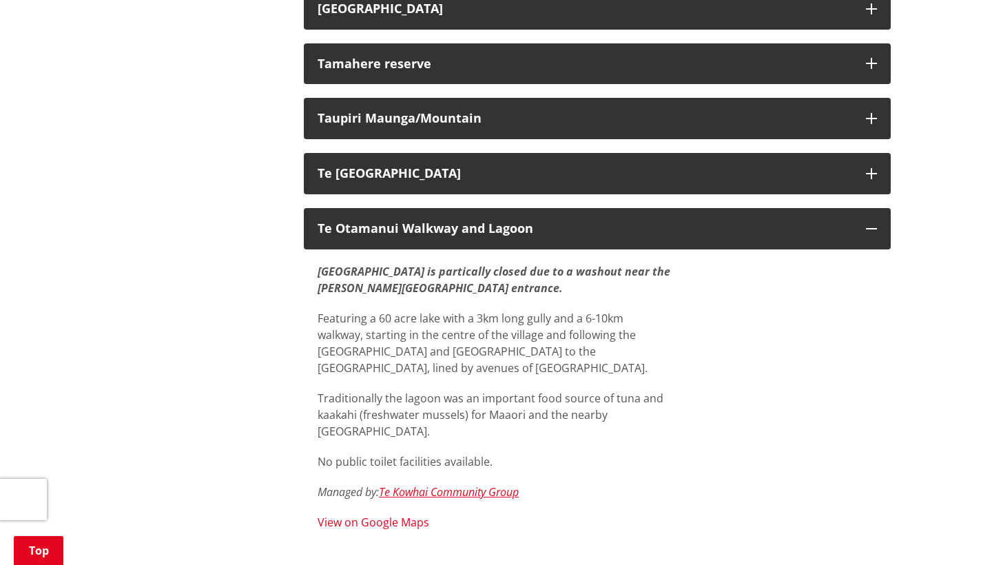
click at [417, 515] on link "View on Google Maps" at bounding box center [374, 522] width 112 height 15
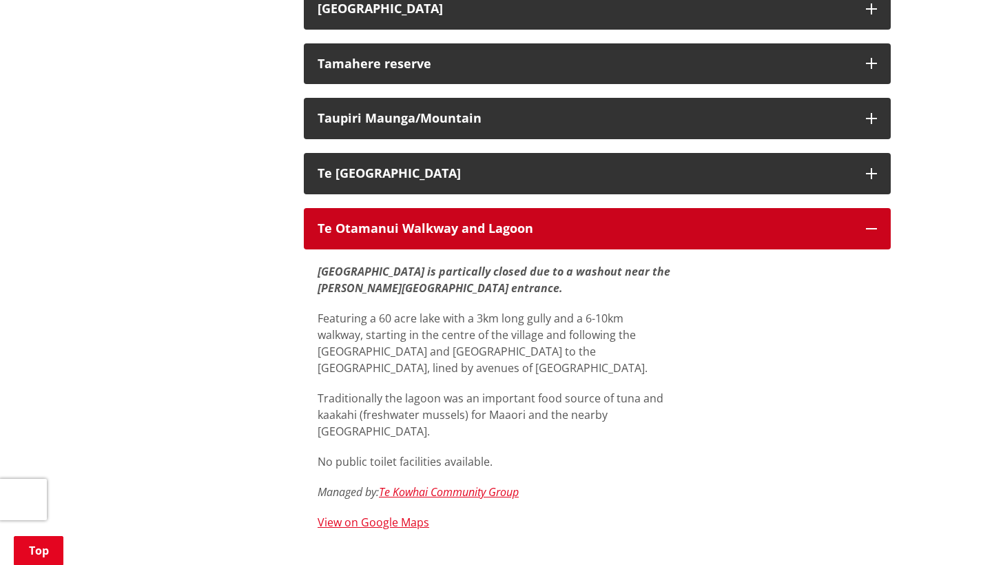
click at [877, 208] on button "Te Otamanui Walkway and Lagoon" at bounding box center [597, 228] width 587 height 41
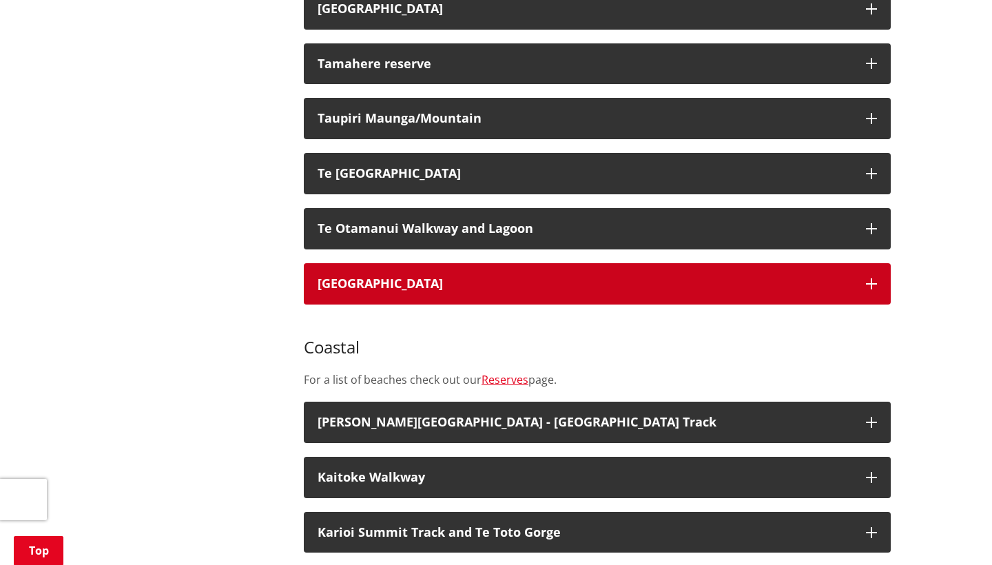
click at [876, 278] on icon "button" at bounding box center [871, 283] width 11 height 11
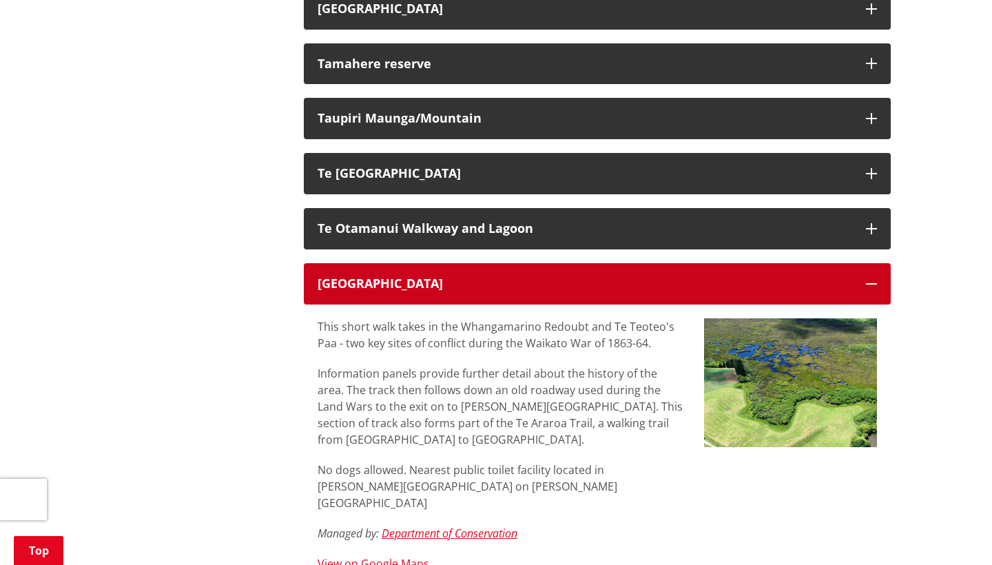
click at [868, 278] on icon "button" at bounding box center [871, 283] width 11 height 11
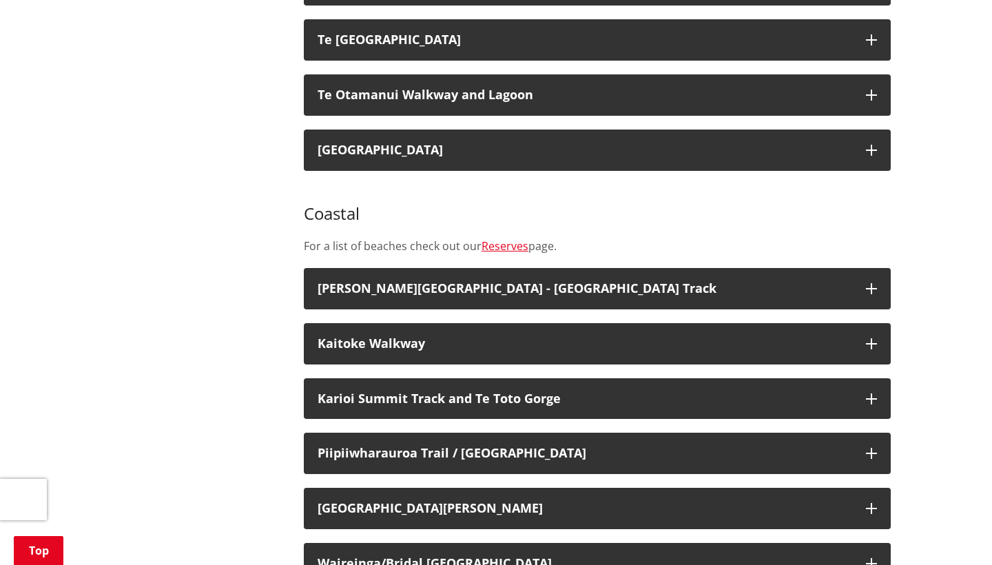
scroll to position [1907, 0]
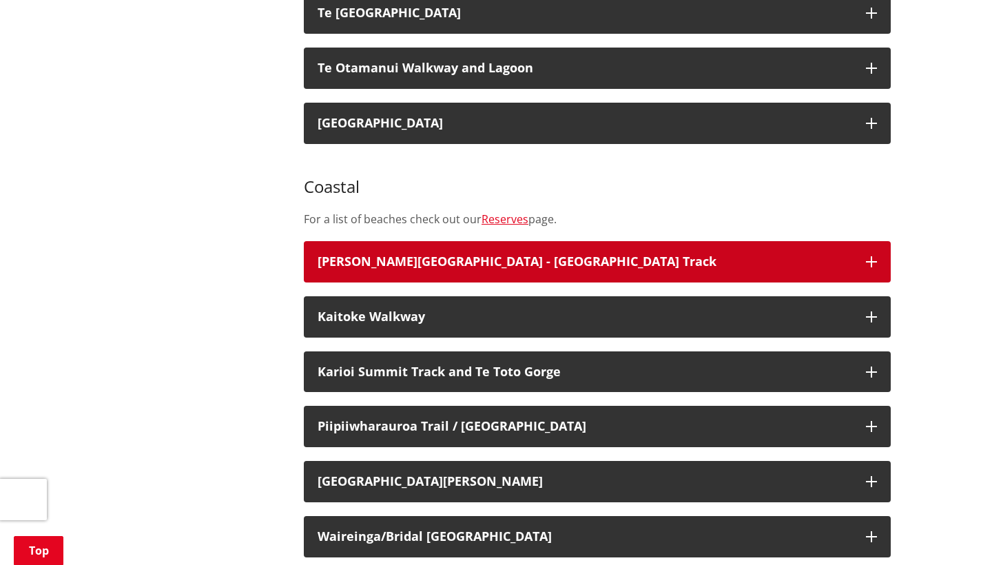
click at [872, 256] on icon "button" at bounding box center [871, 261] width 11 height 11
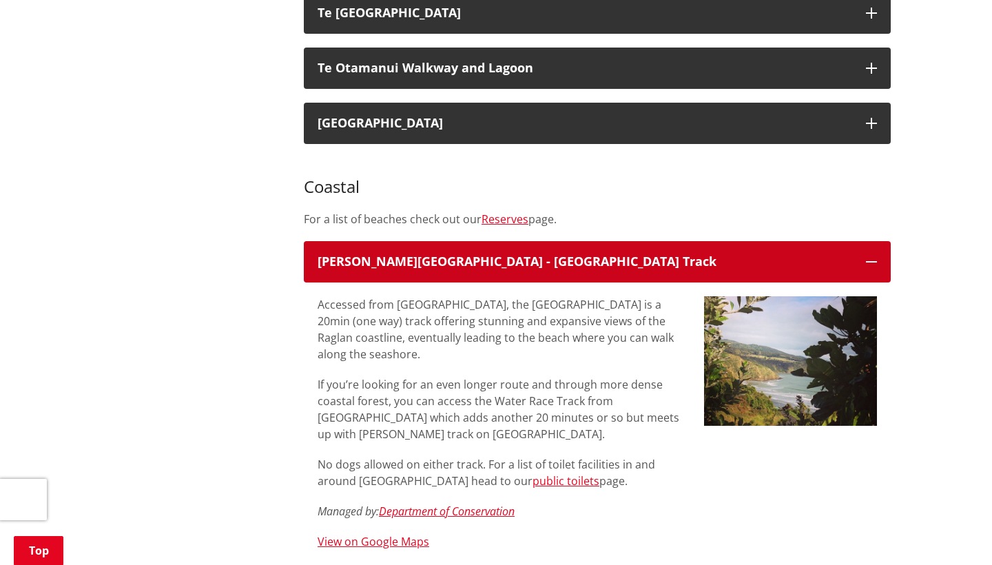
click at [870, 256] on icon "button" at bounding box center [871, 261] width 11 height 11
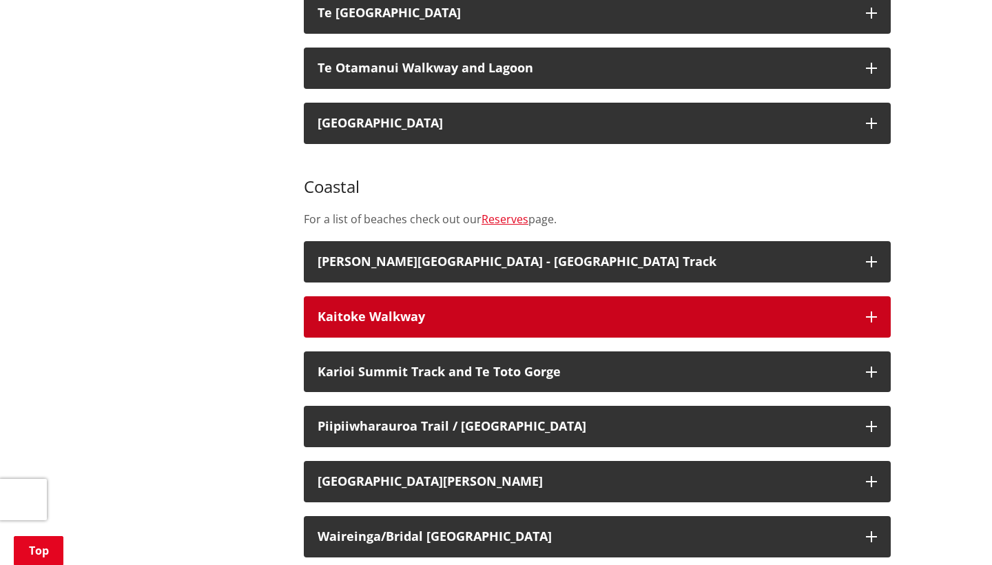
click at [872, 311] on icon "button" at bounding box center [871, 316] width 11 height 11
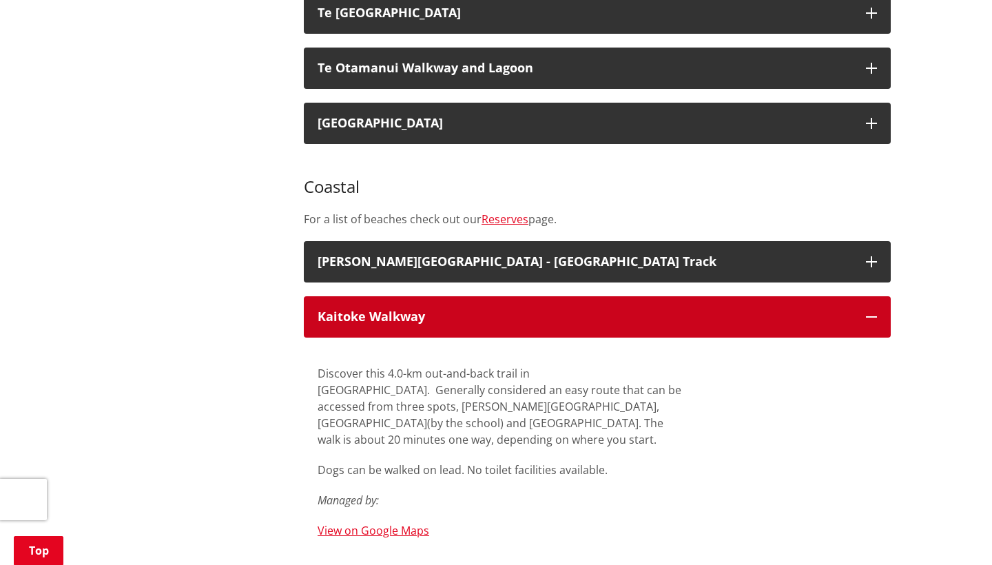
click at [874, 311] on icon "button" at bounding box center [871, 316] width 11 height 11
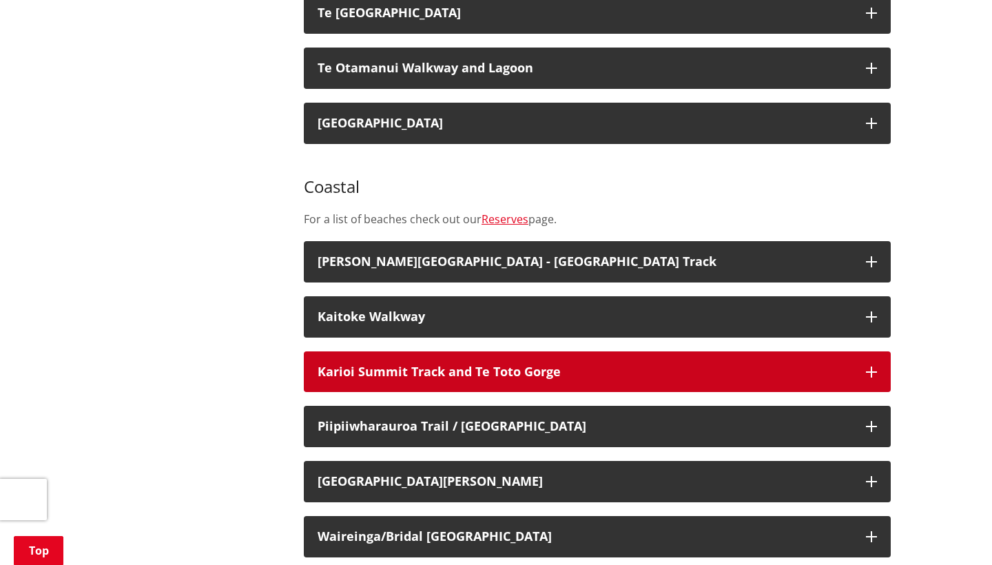
click at [870, 367] on icon "button" at bounding box center [871, 372] width 11 height 11
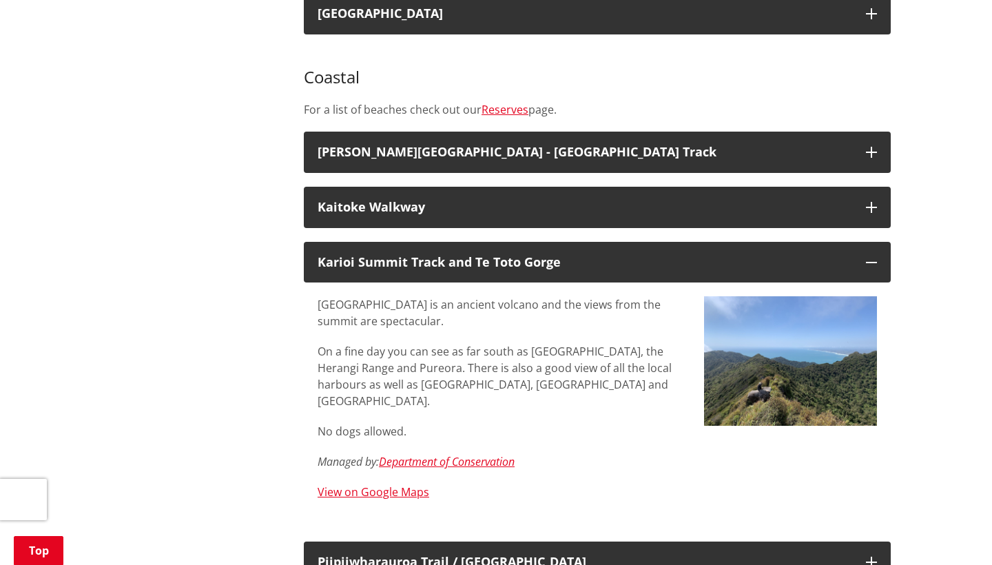
scroll to position [2018, 0]
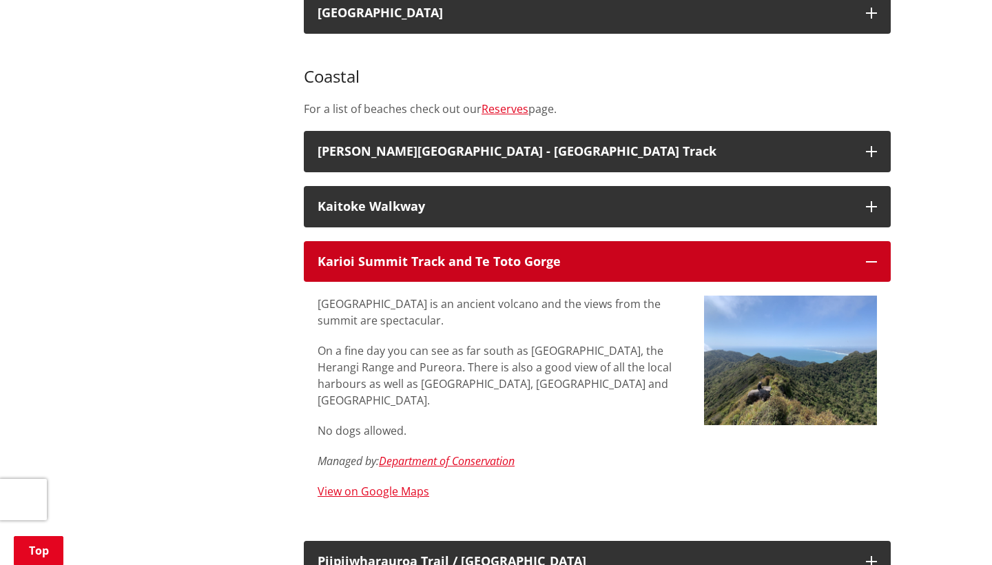
click at [874, 256] on icon "button" at bounding box center [871, 261] width 11 height 11
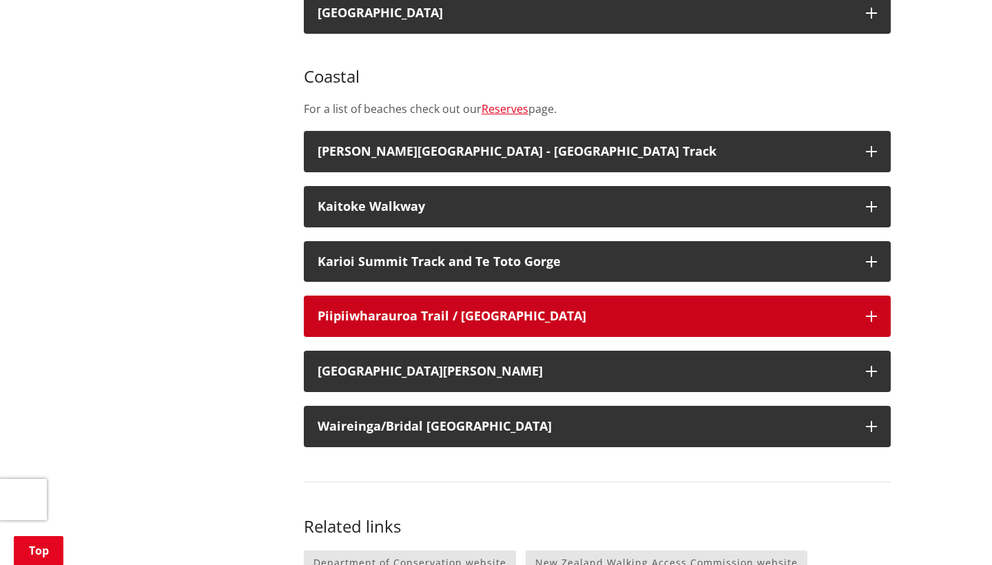
click at [870, 311] on icon "button" at bounding box center [871, 316] width 11 height 11
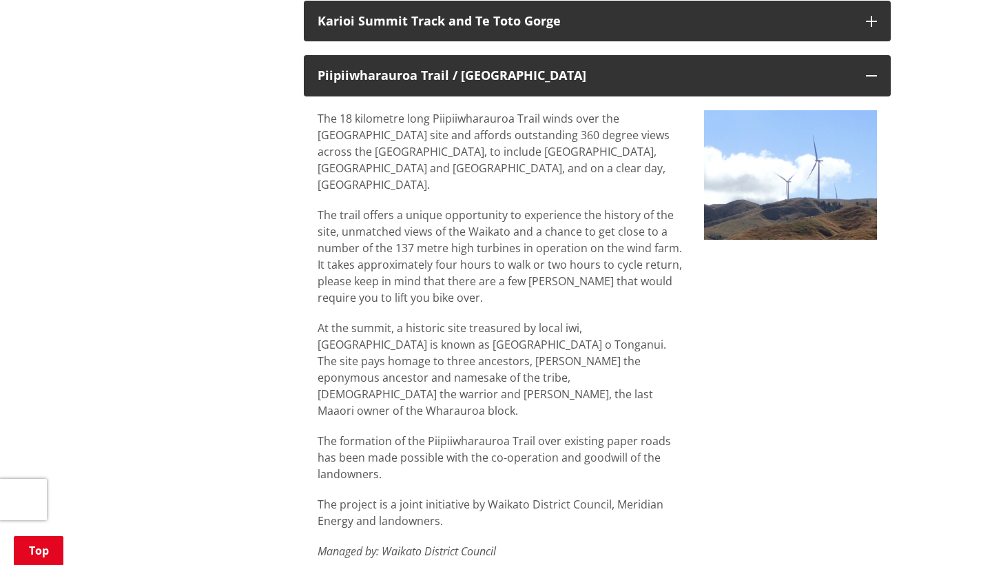
scroll to position [2228, 0]
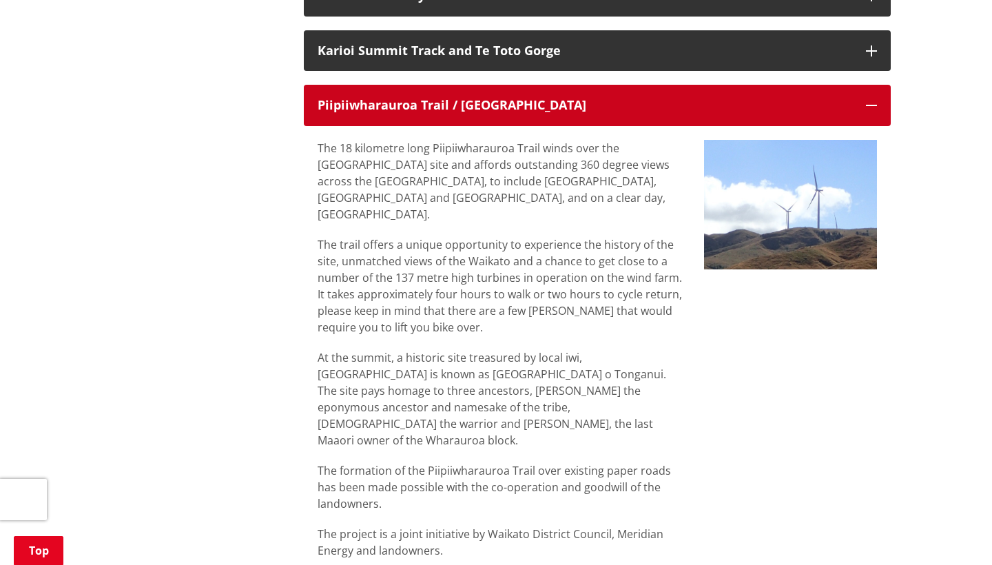
click at [874, 100] on icon "button" at bounding box center [871, 105] width 11 height 11
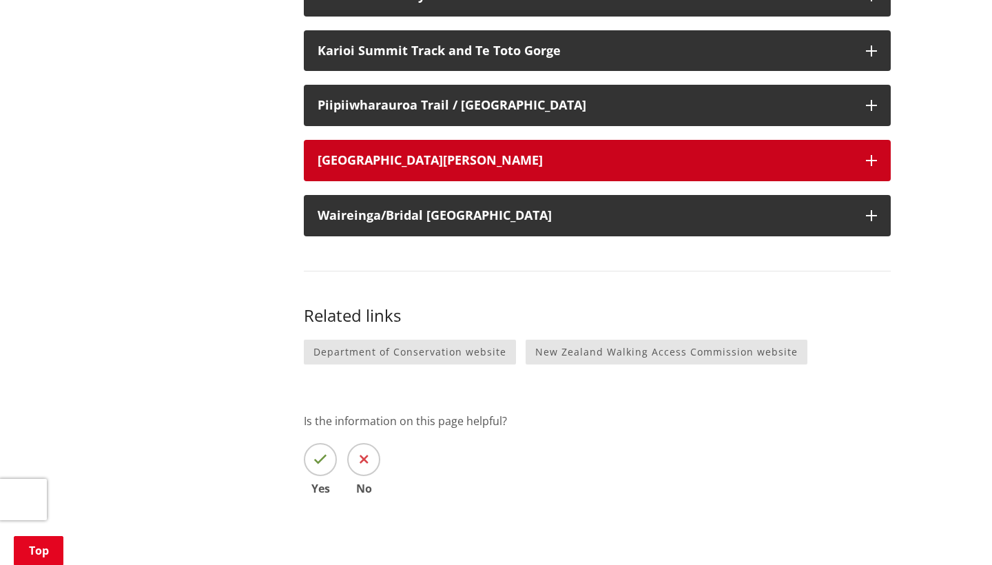
click at [870, 155] on icon "button" at bounding box center [871, 160] width 11 height 11
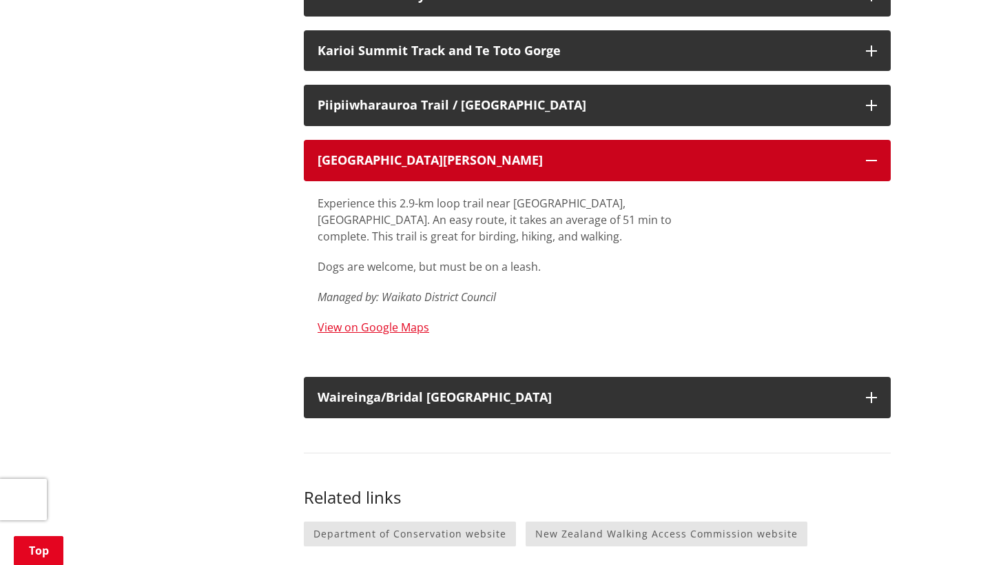
click at [870, 155] on icon "button" at bounding box center [871, 160] width 11 height 11
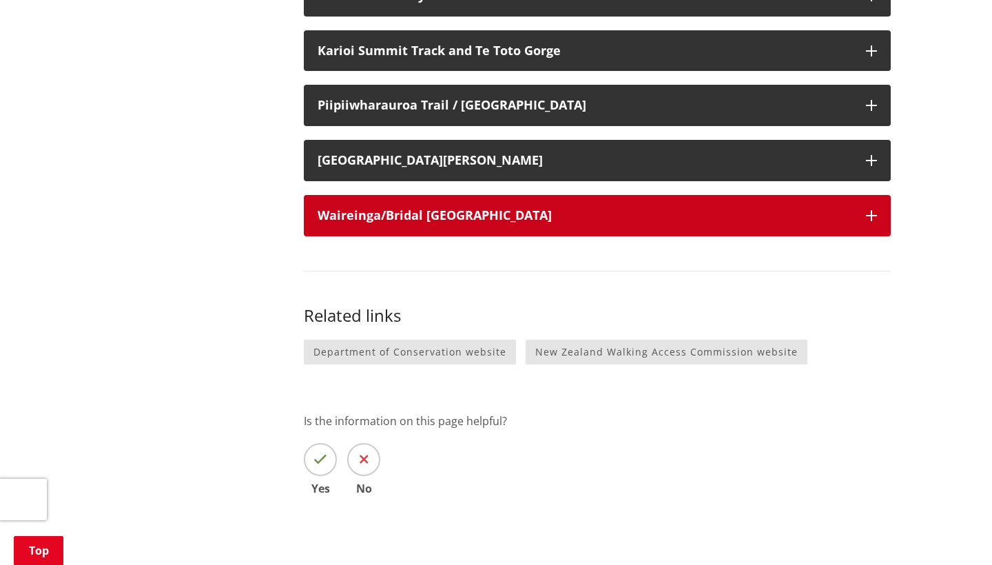
click at [875, 210] on icon "button" at bounding box center [871, 215] width 11 height 11
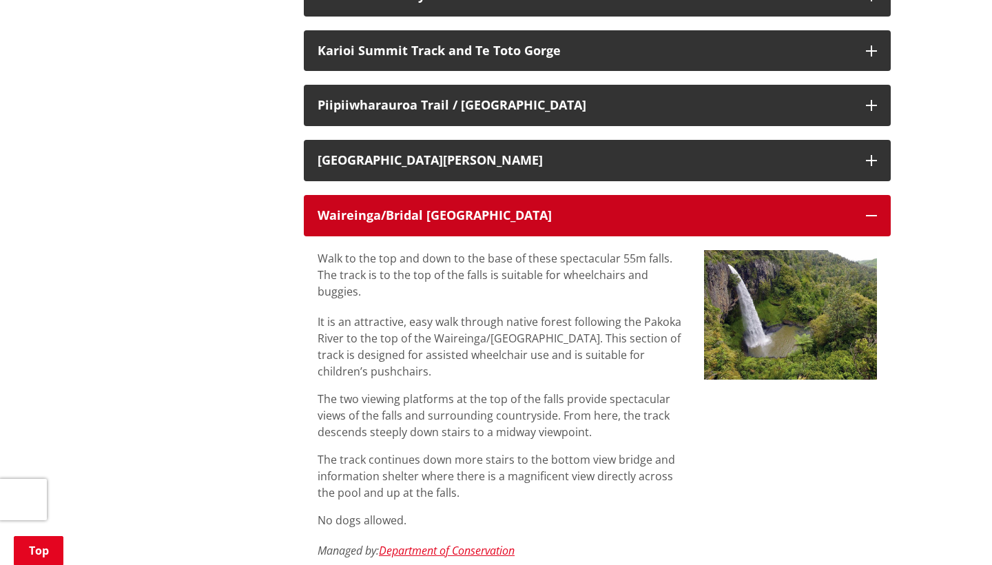
click at [877, 195] on button "Waireinga/Bridal [GEOGRAPHIC_DATA]" at bounding box center [597, 215] width 587 height 41
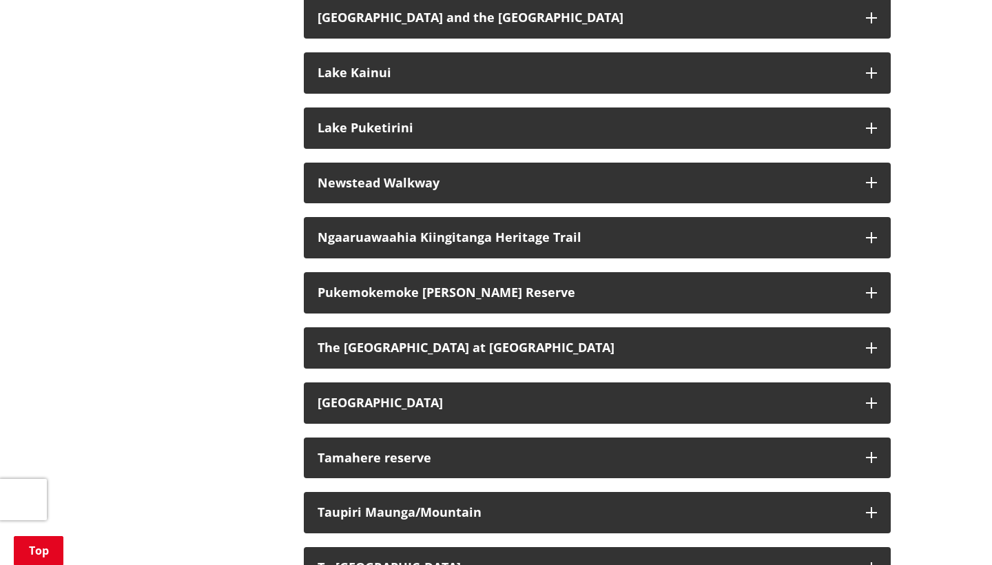
scroll to position [1262, 0]
